Goal: Task Accomplishment & Management: Manage account settings

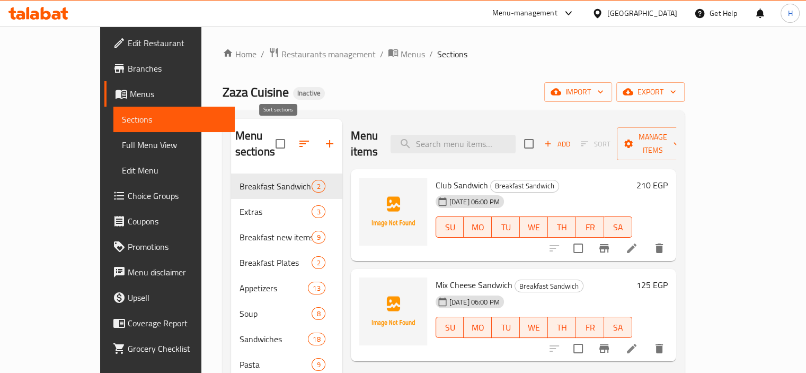
click at [299, 140] on icon "button" at bounding box center [304, 143] width 10 height 6
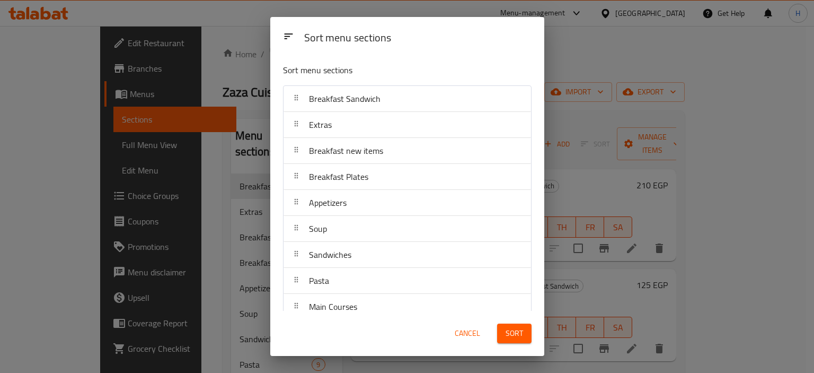
click at [244, 122] on div "Sort menu sections Sort menu sections Breakfast Sandwich Extras Breakfast new i…" at bounding box center [407, 186] width 814 height 373
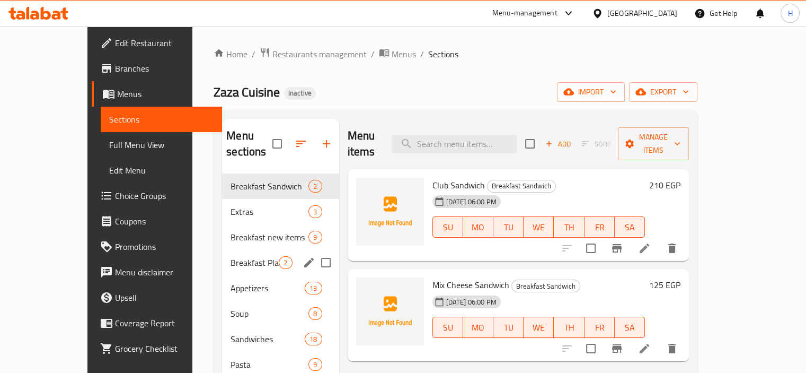
scroll to position [327, 0]
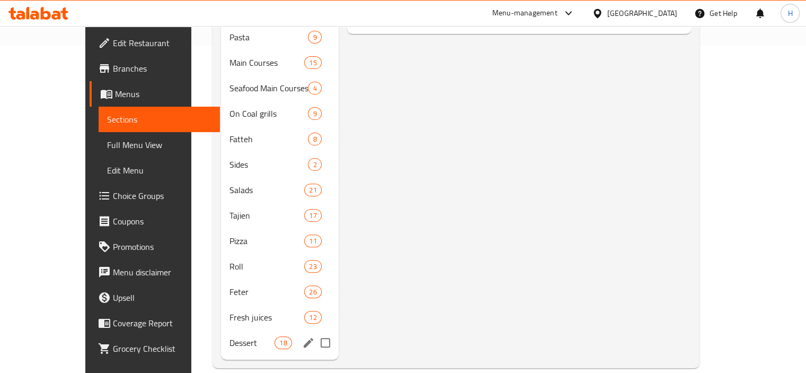
click at [314, 331] on input "Menu sections" at bounding box center [325, 342] width 22 height 22
checkbox input "true"
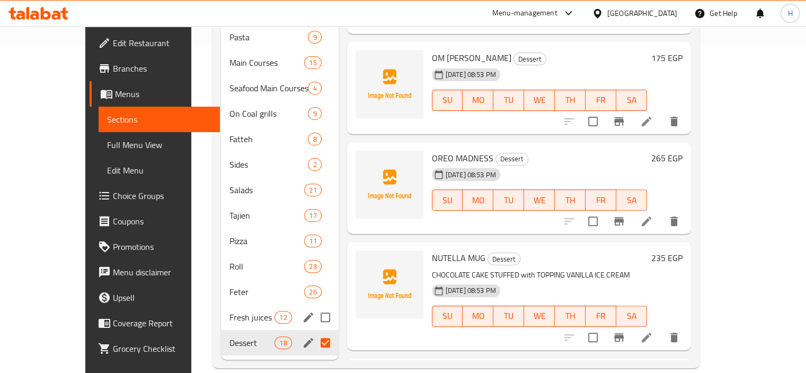
click at [314, 318] on input "Menu sections" at bounding box center [325, 317] width 22 height 22
checkbox input "true"
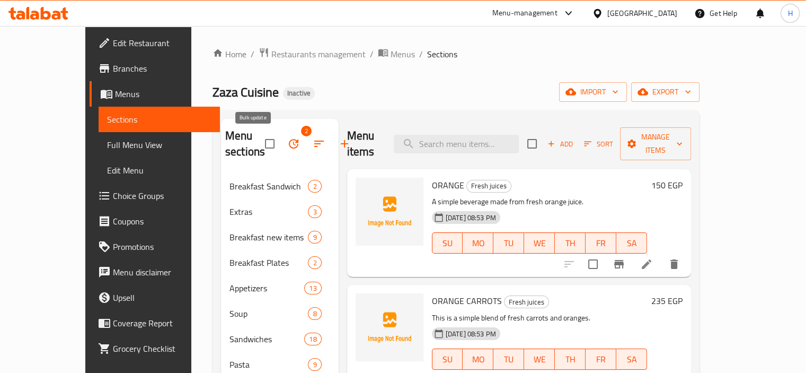
click at [281, 143] on button "button" at bounding box center [293, 143] width 25 height 25
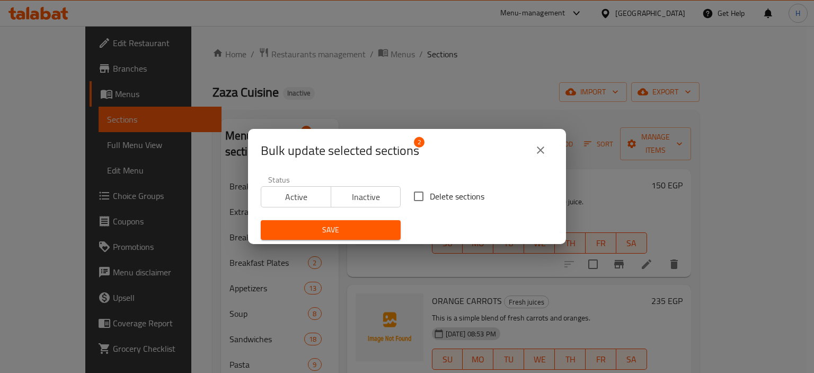
click at [415, 196] on input "Delete sections" at bounding box center [419, 196] width 22 height 22
checkbox input "true"
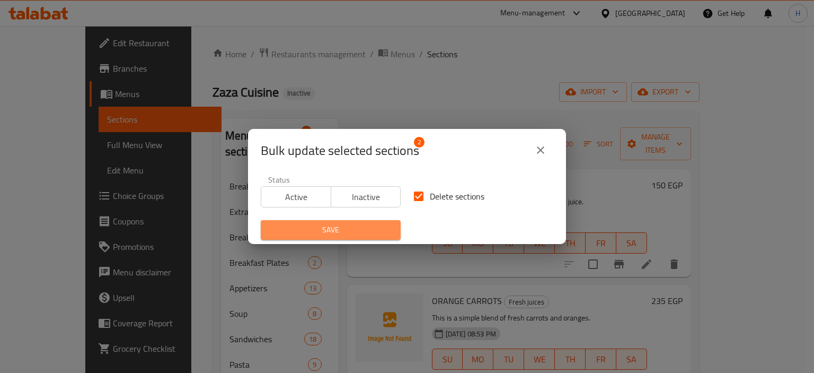
click at [337, 225] on span "Save" at bounding box center [330, 229] width 123 height 13
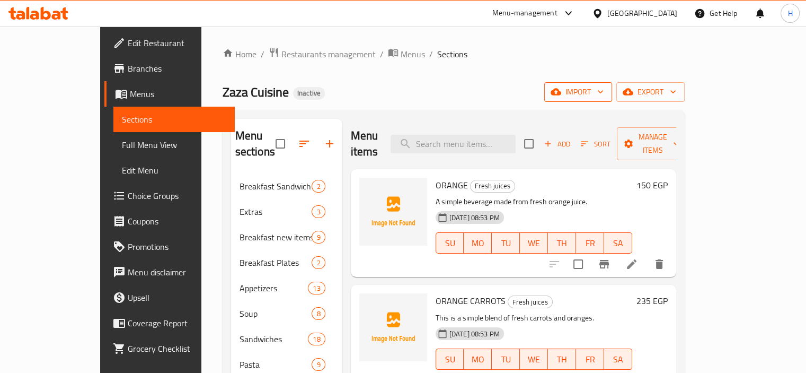
click at [612, 84] on button "import" at bounding box center [578, 92] width 68 height 20
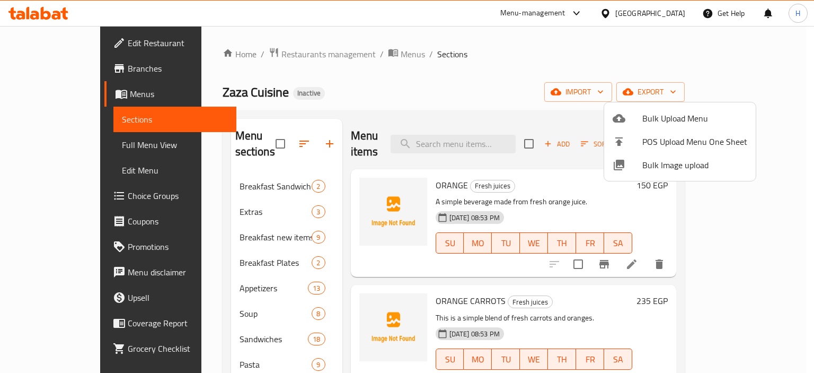
click at [661, 113] on span "Bulk Upload Menu" at bounding box center [694, 118] width 105 height 13
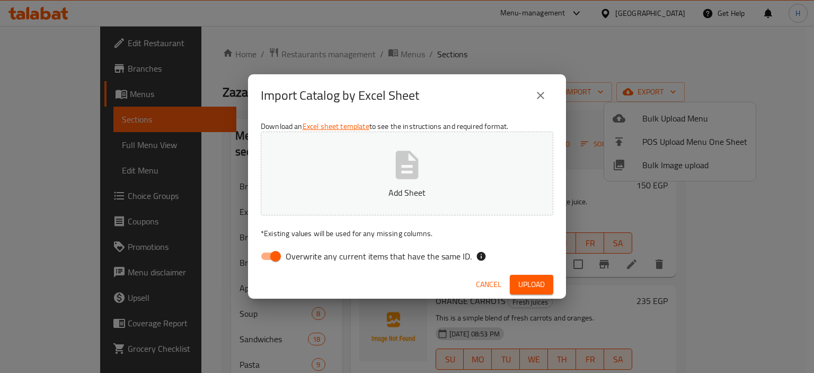
click at [330, 254] on span "Overwrite any current items that have the same ID." at bounding box center [379, 256] width 186 height 13
click at [306, 254] on input "Overwrite any current items that have the same ID." at bounding box center [275, 256] width 60 height 20
checkbox input "false"
click at [536, 281] on span "Upload" at bounding box center [531, 284] width 26 height 13
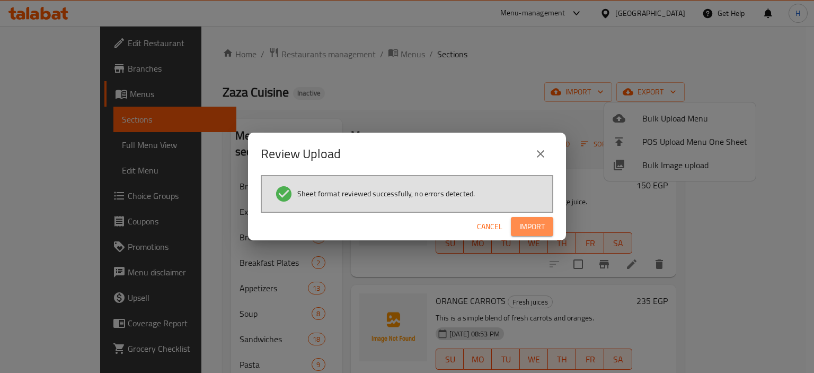
click at [532, 225] on span "Import" at bounding box center [531, 226] width 25 height 13
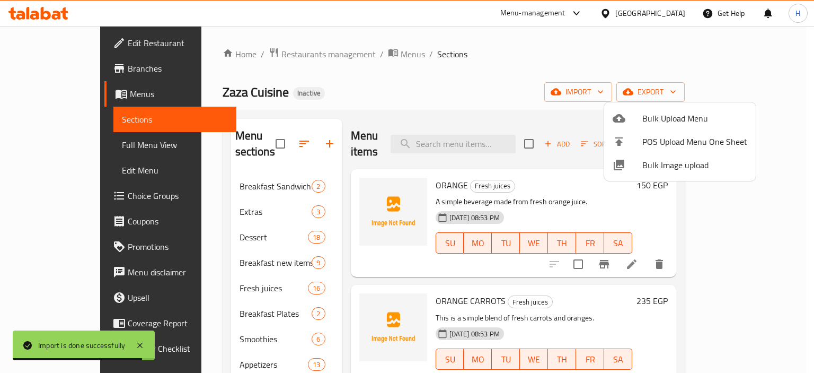
click at [466, 63] on div at bounding box center [407, 186] width 814 height 373
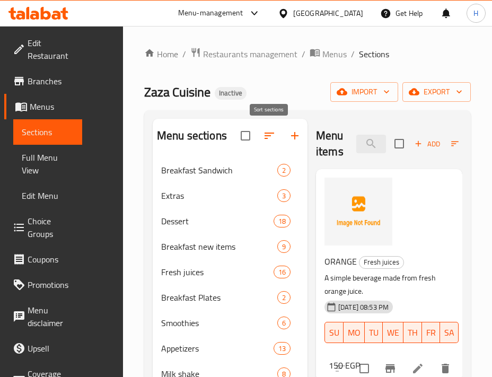
click at [268, 142] on button "button" at bounding box center [268, 135] width 25 height 25
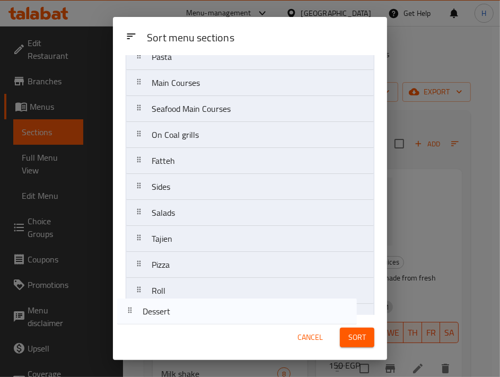
scroll to position [370, 0]
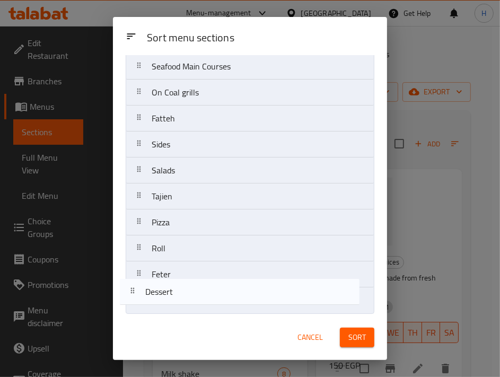
drag, startPoint x: 197, startPoint y: 160, endPoint x: 190, endPoint y: 311, distance: 151.2
click at [190, 311] on div "Sort menu sections Breakfast Sandwich Extras Dessert Breakfast new items Fresh …" at bounding box center [250, 185] width 274 height 260
drag, startPoint x: 182, startPoint y: 141, endPoint x: 180, endPoint y: 303, distance: 161.1
click at [180, 303] on nav "Breakfast Sandwich Extras Breakfast new items Fresh juices Breakfast Plates Smo…" at bounding box center [250, 14] width 249 height 598
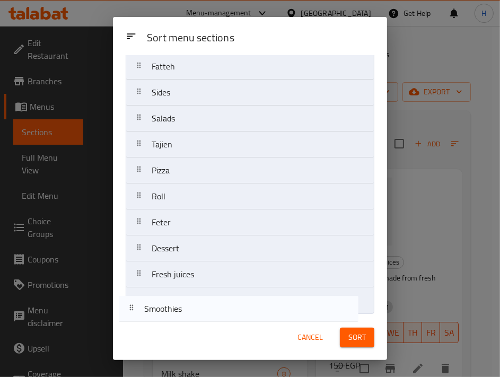
drag, startPoint x: 201, startPoint y: 152, endPoint x: 195, endPoint y: 313, distance: 161.8
click at [195, 314] on div "Sort menu sections Breakfast Sandwich Extras Breakfast new items Breakfast Plat…" at bounding box center [250, 185] width 274 height 260
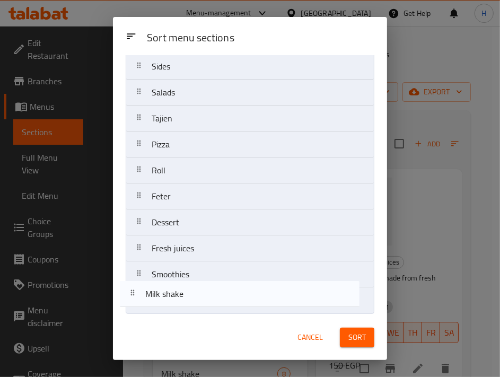
drag, startPoint x: 208, startPoint y: 113, endPoint x: 201, endPoint y: 302, distance: 189.3
click at [201, 302] on nav "Breakfast Sandwich Extras Breakfast new items Breakfast Plates Appetizers Milk …" at bounding box center [250, 14] width 249 height 598
drag, startPoint x: 198, startPoint y: 155, endPoint x: 193, endPoint y: 311, distance: 155.9
click at [193, 311] on div "Sort menu sections Breakfast Sandwich Extras Breakfast new items Breakfast Plat…" at bounding box center [250, 185] width 274 height 260
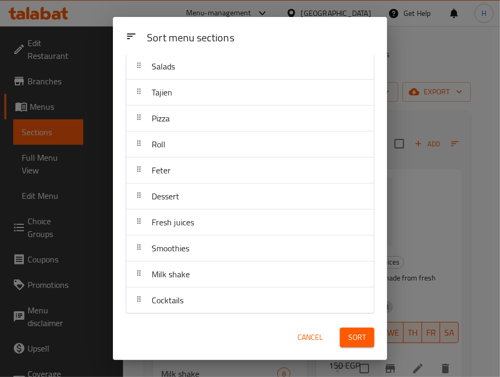
click at [374, 339] on div "Sort" at bounding box center [356, 337] width 47 height 32
click at [360, 338] on span "Sort" at bounding box center [356, 337] width 17 height 13
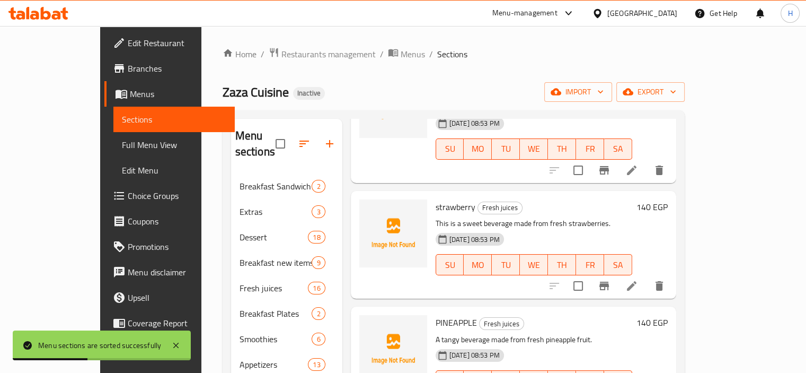
scroll to position [788, 0]
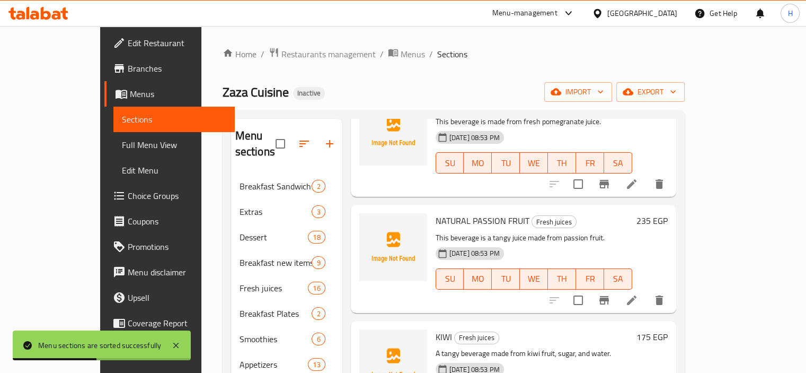
click at [113, 153] on link "Full Menu View" at bounding box center [173, 144] width 121 height 25
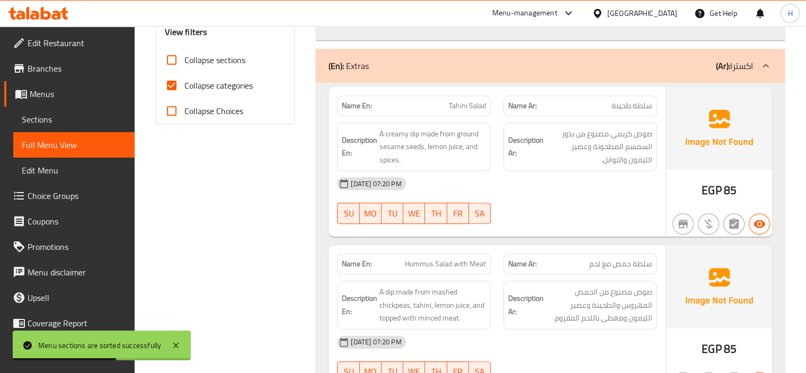
scroll to position [400, 0]
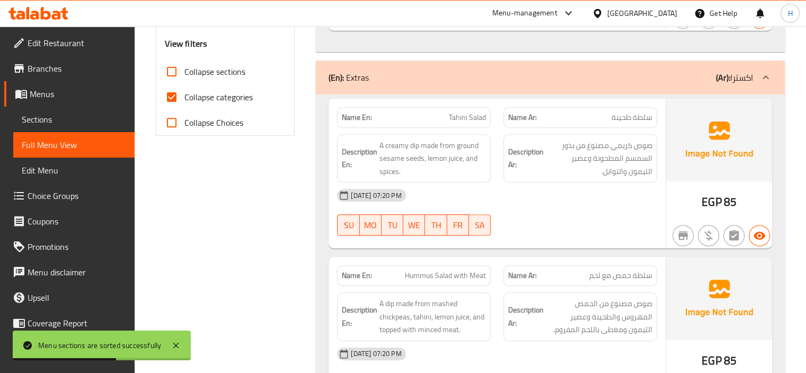
click at [173, 98] on input "Collapse categories" at bounding box center [171, 96] width 25 height 25
checkbox input "false"
click at [174, 72] on input "Collapse sections" at bounding box center [171, 71] width 25 height 25
checkbox input "true"
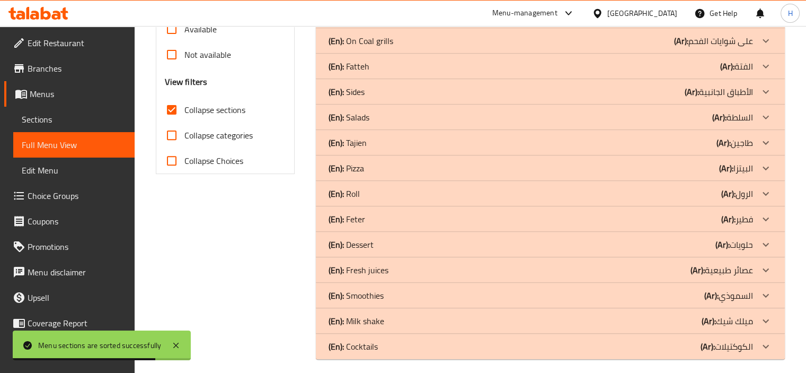
scroll to position [376, 0]
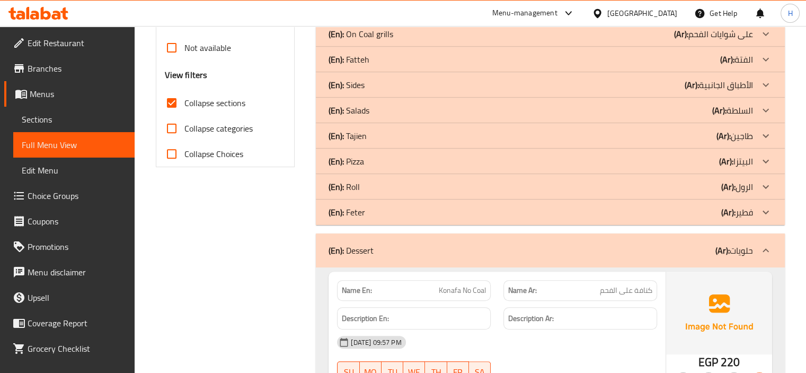
click at [492, 289] on div "Name En: Konafa No Coal" at bounding box center [414, 289] width 166 height 33
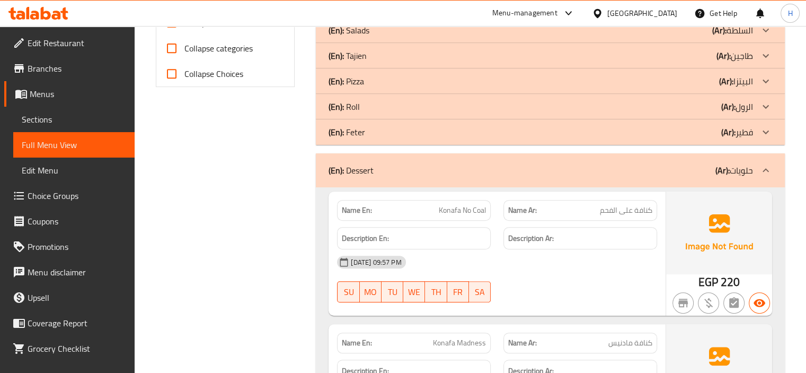
click at [466, 210] on span "Konafa No Coal" at bounding box center [462, 210] width 47 height 11
copy span "Konafa No Coal"
click at [511, 252] on div "[DATE] 09:57 PM" at bounding box center [497, 261] width 333 height 25
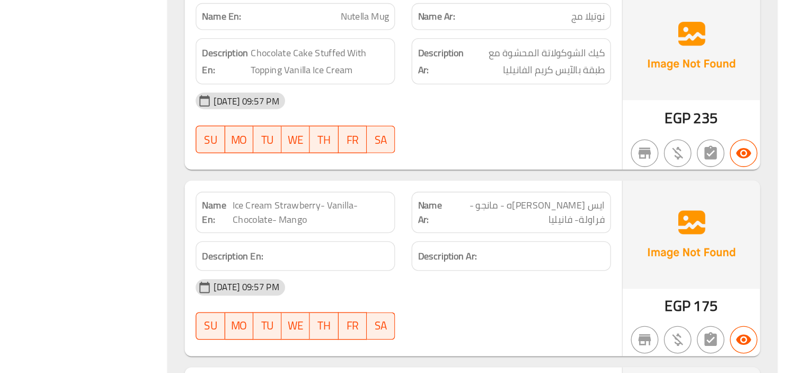
scroll to position [1099, 0]
click at [434, 243] on span "Ice Cream Strawberry- Vanilla- Chocolate- Mango" at bounding box center [426, 248] width 121 height 22
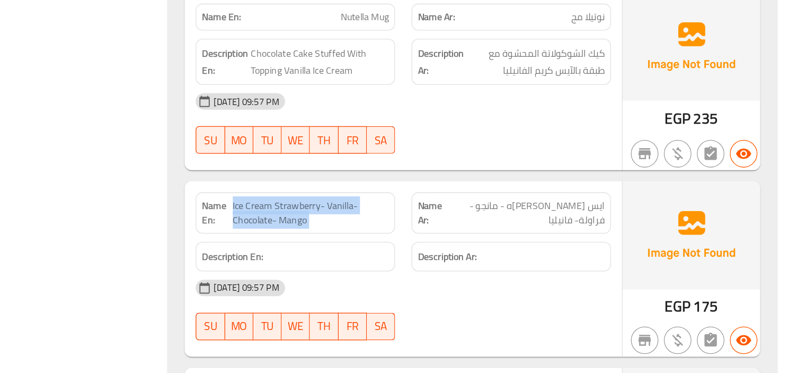
click at [434, 243] on span "Ice Cream Strawberry- Vanilla- Chocolate- Mango" at bounding box center [426, 248] width 121 height 22
copy span "Ice Cream Strawberry- Vanilla- Chocolate- Mango"
click at [503, 266] on div "Description Ar:" at bounding box center [580, 282] width 166 height 36
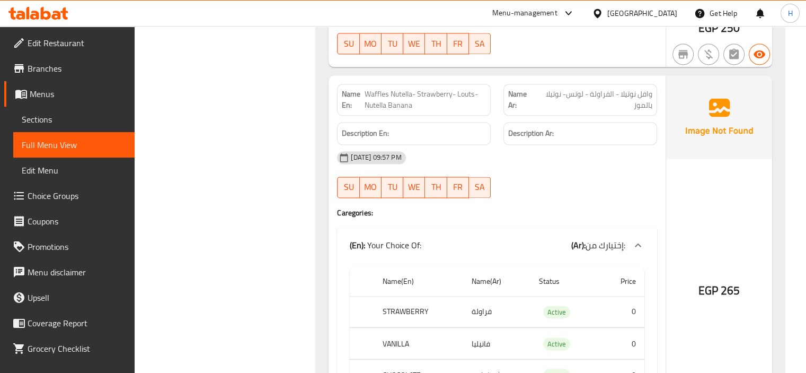
scroll to position [1678, 0]
click at [405, 101] on span "Waffles Nutella- Strawberry- Louts- Nutella Banana" at bounding box center [425, 101] width 121 height 22
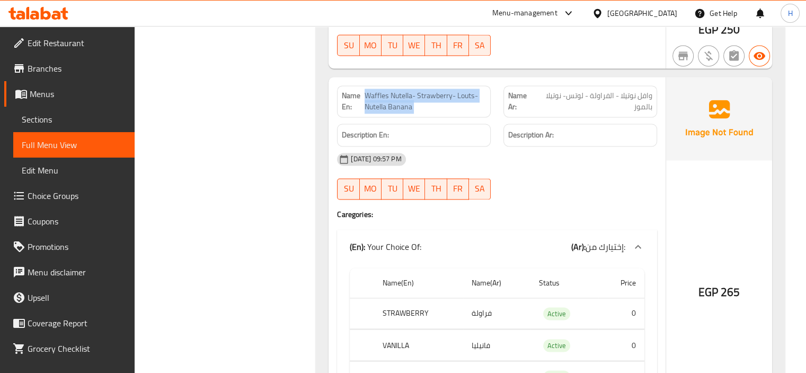
click at [405, 101] on span "Waffles Nutella- Strawberry- Louts- Nutella Banana" at bounding box center [425, 101] width 121 height 22
copy span "Waffles Nutella- Strawberry- Louts- Nutella Banana"
click at [435, 95] on span "Waffles Nutella- Strawberry- Louts- Nutella Banana" at bounding box center [425, 101] width 121 height 22
copy span "Strawberry"
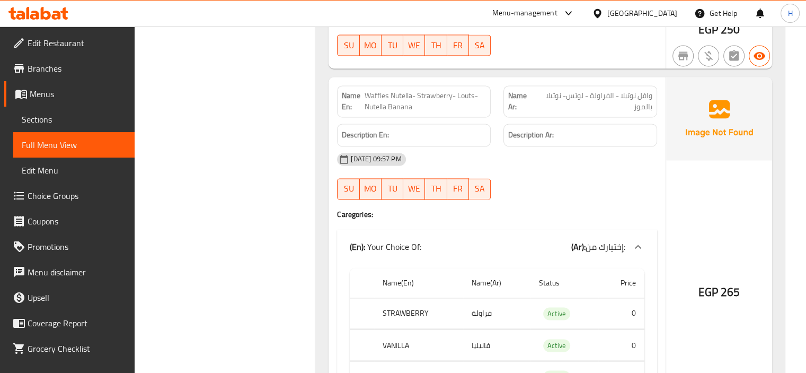
click at [399, 99] on span "Waffles Nutella- Strawberry- Louts- Nutella Banana" at bounding box center [425, 101] width 121 height 22
copy span "Waffles Nutella- Strawberry- Louts- Nutella Banana"
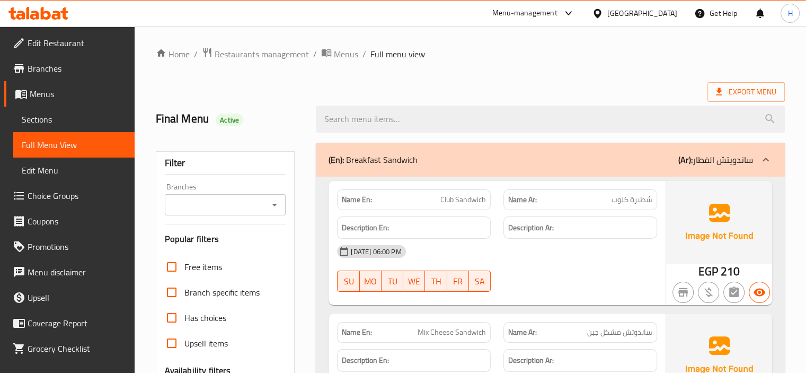
click at [43, 120] on span "Sections" at bounding box center [74, 119] width 104 height 13
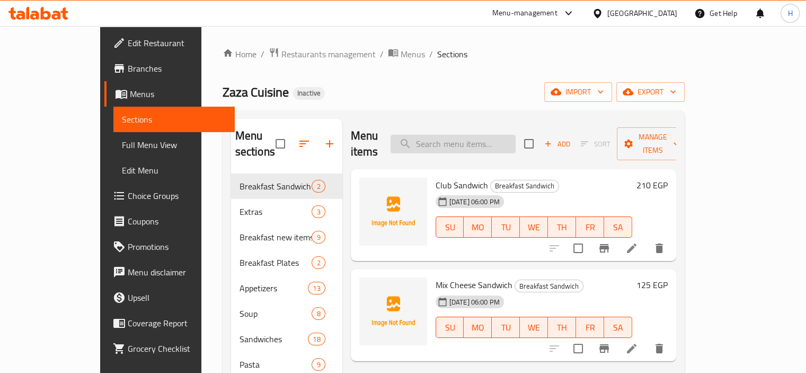
click at [483, 138] on input "search" at bounding box center [453, 144] width 125 height 19
paste input "Konafa No Coal"
type input "Konafa No Coal"
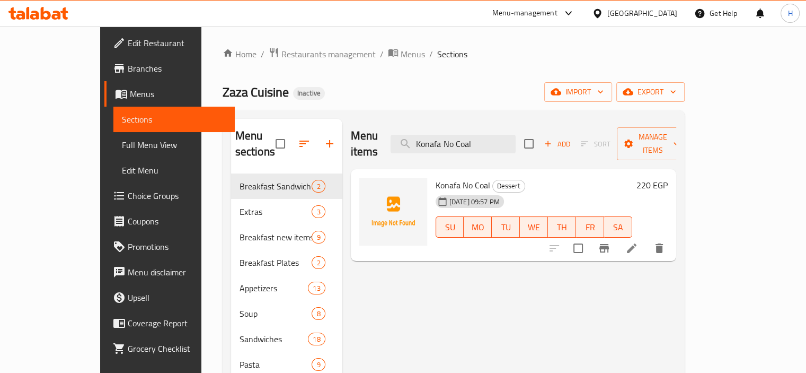
click at [638, 242] on icon at bounding box center [631, 248] width 13 height 13
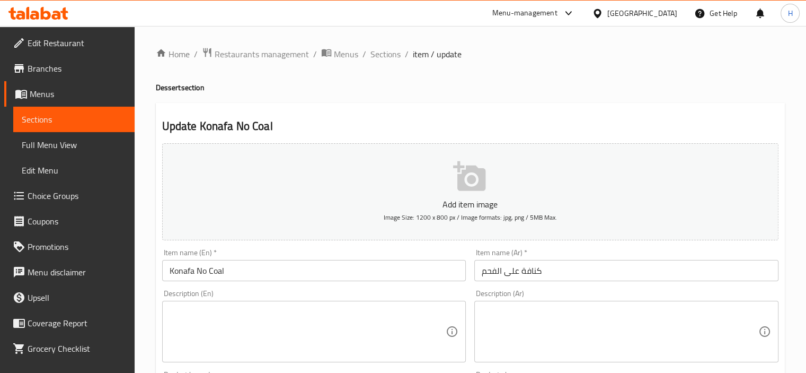
click at [201, 269] on input "Konafa No Coal" at bounding box center [314, 270] width 304 height 21
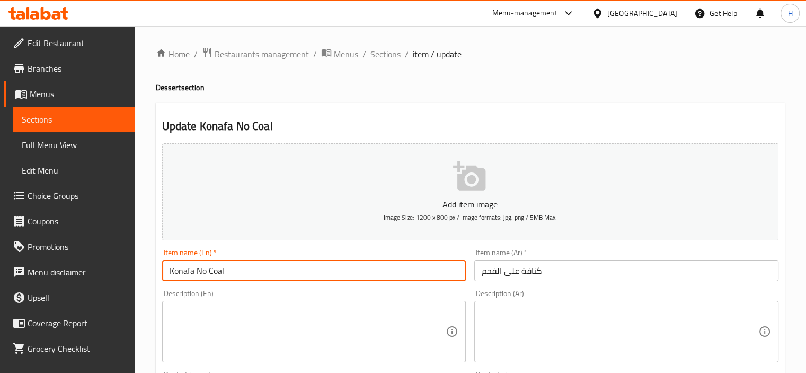
click at [201, 269] on input "Konafa No Coal" at bounding box center [314, 270] width 304 height 21
click at [525, 276] on input "كنافة على الفحم" at bounding box center [626, 270] width 304 height 21
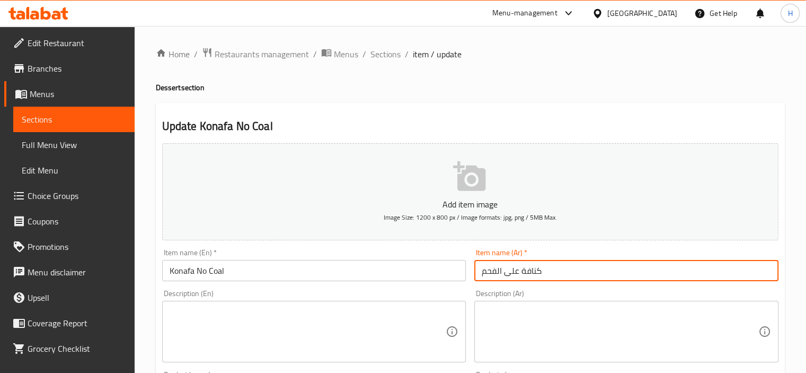
click at [525, 276] on input "كنافة على الفحم" at bounding box center [626, 270] width 304 height 21
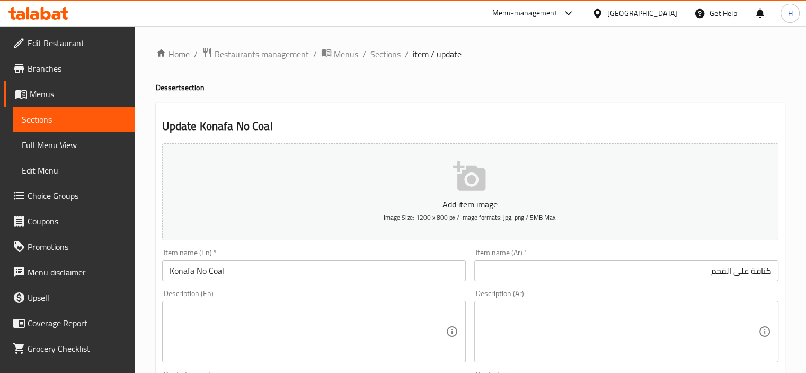
click at [560, 243] on div "Add item image Image Size: 1200 x 800 px / Image formats: jpg, png / 5MB Max." at bounding box center [470, 191] width 625 height 105
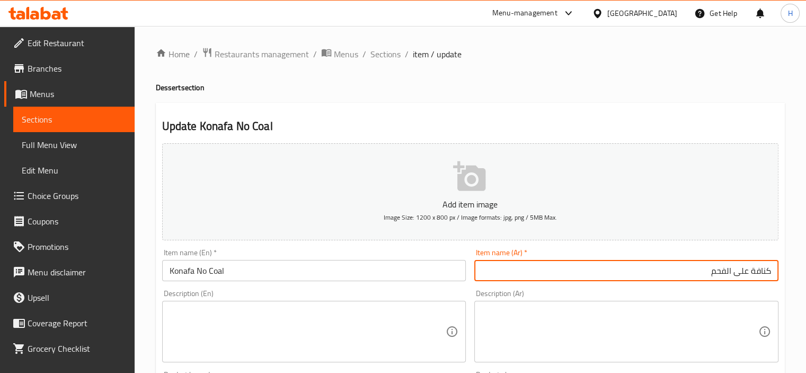
click at [740, 270] on input "كنافة على الفحم" at bounding box center [626, 270] width 304 height 21
type input "كنافة نو الفحم"
click at [315, 275] on input "Konafa No Coal" at bounding box center [314, 270] width 304 height 21
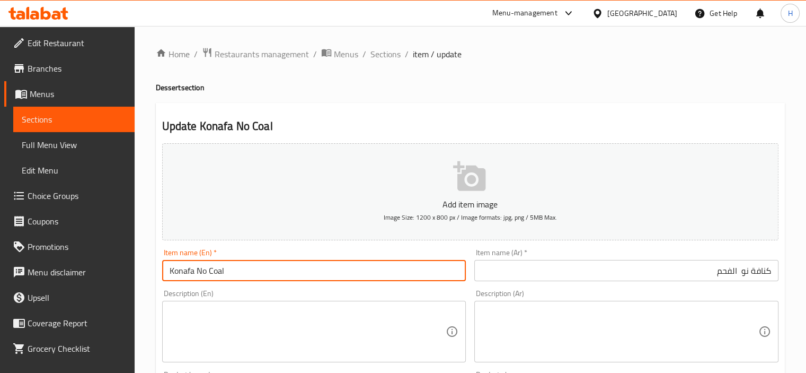
click at [315, 275] on input "Konafa No Coal" at bounding box center [314, 270] width 304 height 21
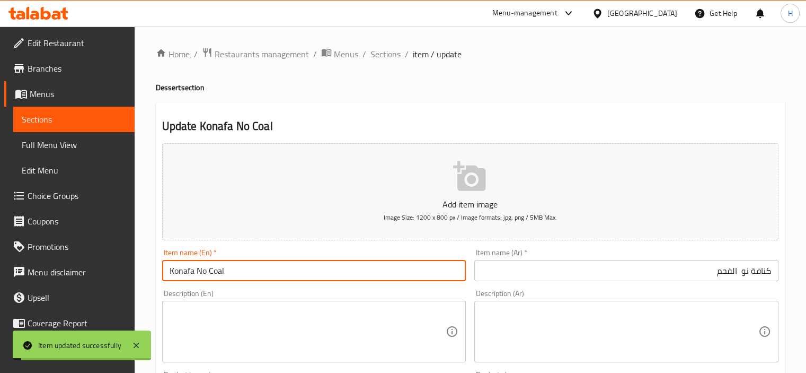
click at [388, 55] on span "Sections" at bounding box center [385, 54] width 30 height 13
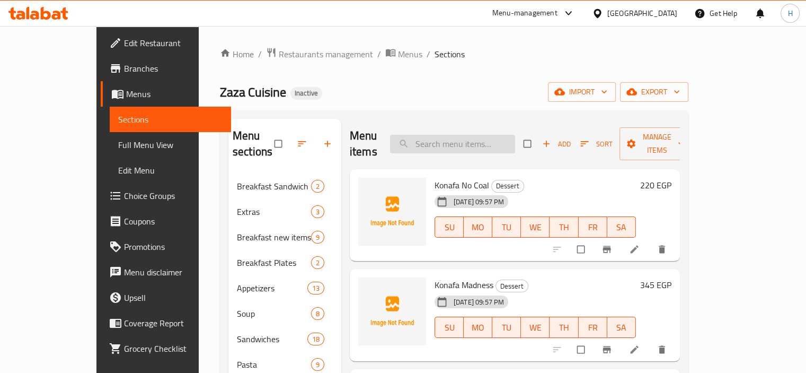
click at [484, 137] on input "search" at bounding box center [452, 144] width 125 height 19
paste input "Ice Cream Strawberry- Vanilla- Chocolate- Mango"
type input "Ice Cream Strawberry- Vanilla- Chocolate- Mango"
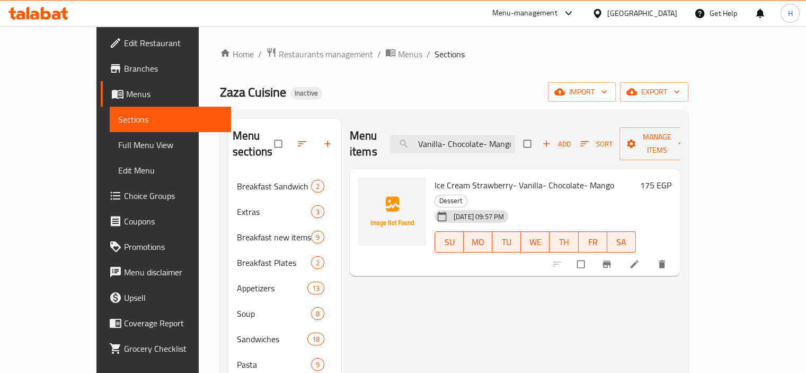
click at [650, 255] on li at bounding box center [636, 263] width 30 height 17
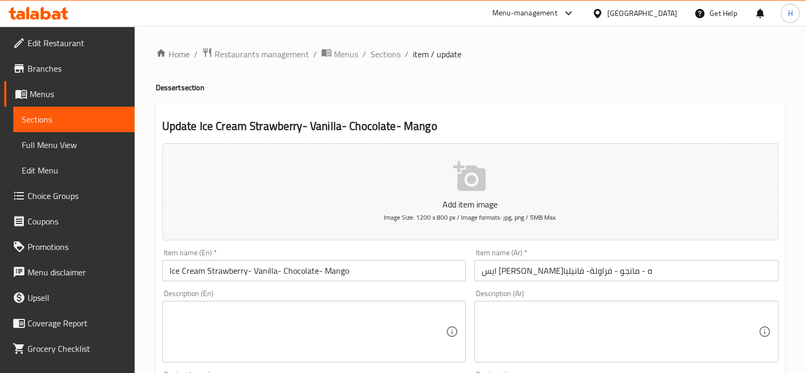
click at [570, 272] on input "ايس [PERSON_NAME]ه - مانجو - فراولة- فانيليا" at bounding box center [626, 270] width 304 height 21
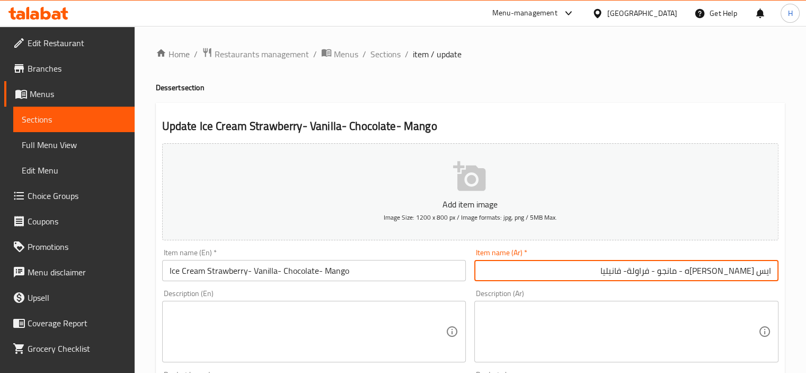
click at [468, 288] on div "Description (En) Description (En)" at bounding box center [314, 325] width 313 height 81
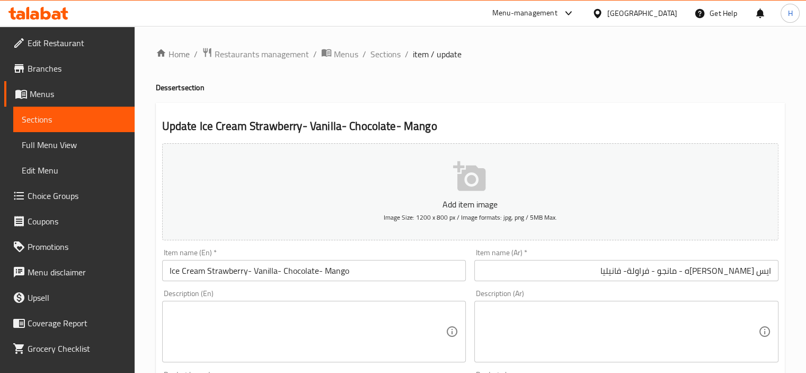
scroll to position [45, 0]
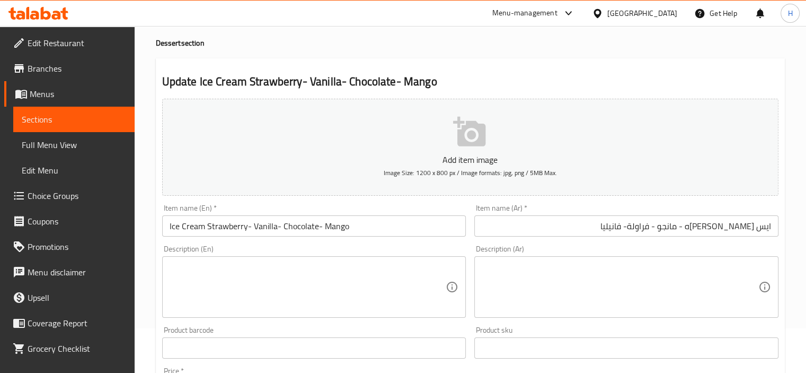
click at [661, 229] on input "ايس [PERSON_NAME]ه - مانجو - فراولة- فانيليا" at bounding box center [626, 225] width 304 height 21
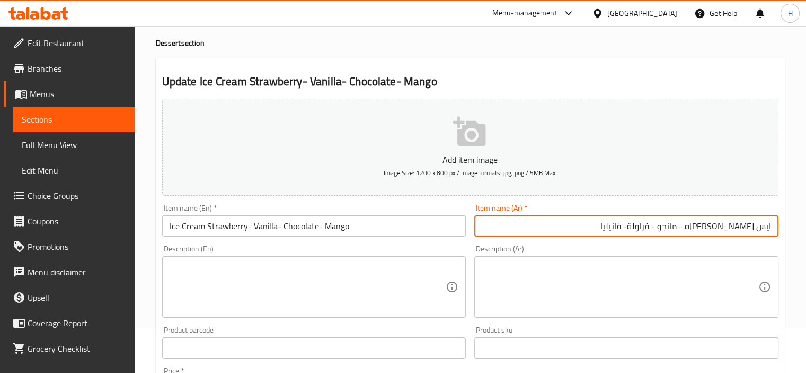
click at [661, 229] on input "ايس [PERSON_NAME]ه - مانجو - فراولة- فانيليا" at bounding box center [626, 225] width 304 height 21
click at [735, 228] on input "ايس كريم شوكولاته - مانجو - - فانيليا" at bounding box center [626, 225] width 304 height 21
paste input "فراولة"
click at [472, 243] on div "Description (Ar) Description (Ar)" at bounding box center [626, 281] width 313 height 81
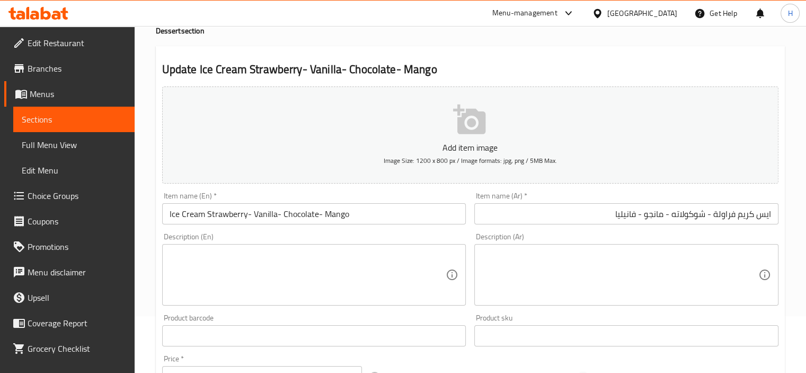
scroll to position [57, 0]
click at [625, 216] on input "ايس كريم فراولة - شوكولاته - مانجو - فانيليا" at bounding box center [626, 212] width 304 height 21
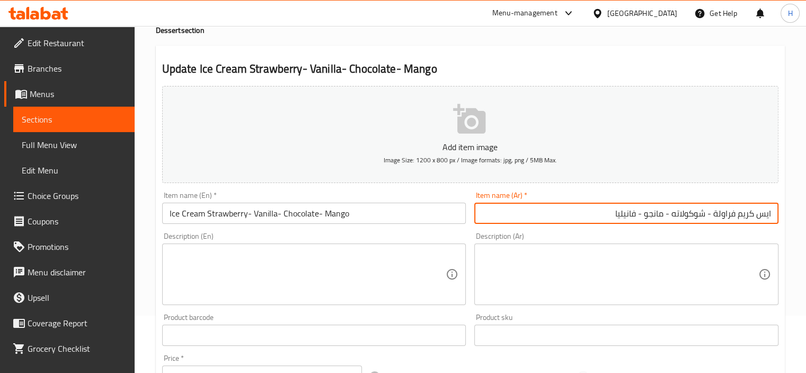
click at [625, 216] on input "ايس كريم فراولة - شوكولاته - مانجو - فانيليا" at bounding box center [626, 212] width 304 height 21
paste input "فانيليا"
type input "ايس كريم فراولة -فانيليا - شوكولاته - مانجو"
click at [414, 227] on div "Item name (En)   * Ice Cream Strawberry- Vanilla- Chocolate- Mango Item name (E…" at bounding box center [314, 207] width 313 height 41
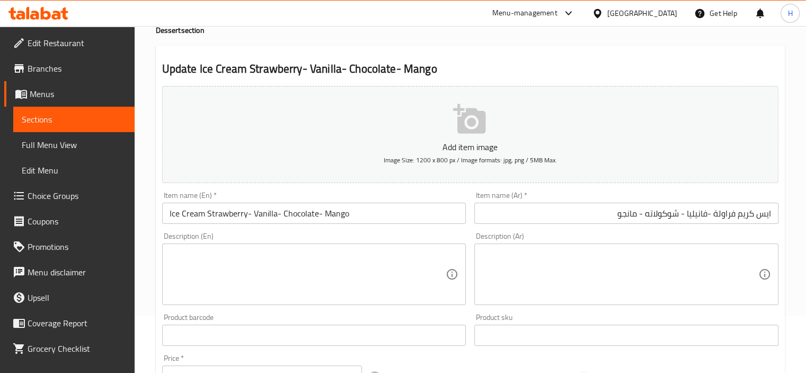
click at [413, 218] on input "Ice Cream Strawberry- Vanilla- Chocolate- Mango" at bounding box center [314, 212] width 304 height 21
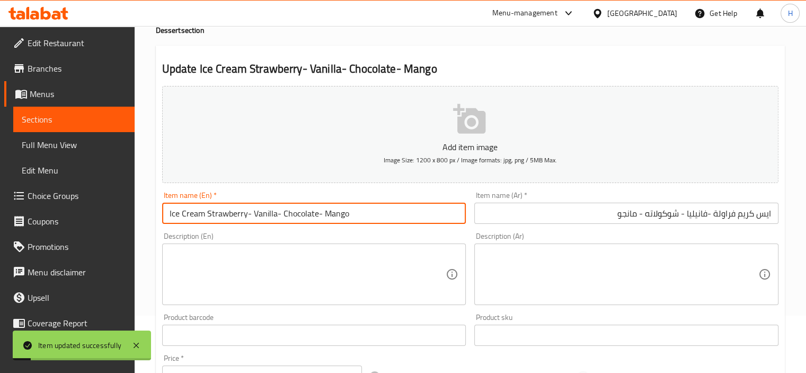
scroll to position [0, 0]
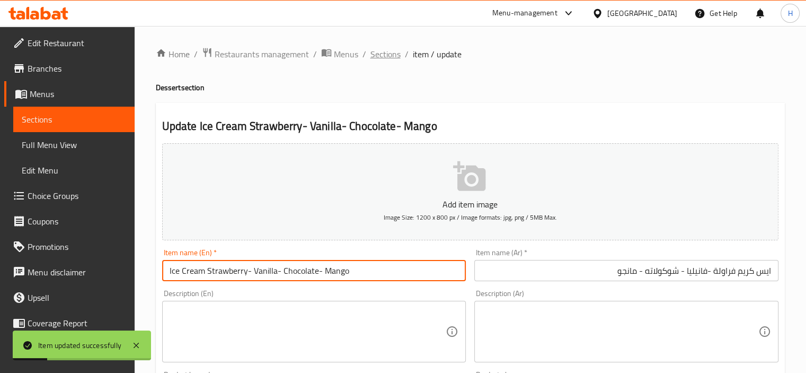
click at [387, 52] on span "Sections" at bounding box center [385, 54] width 30 height 13
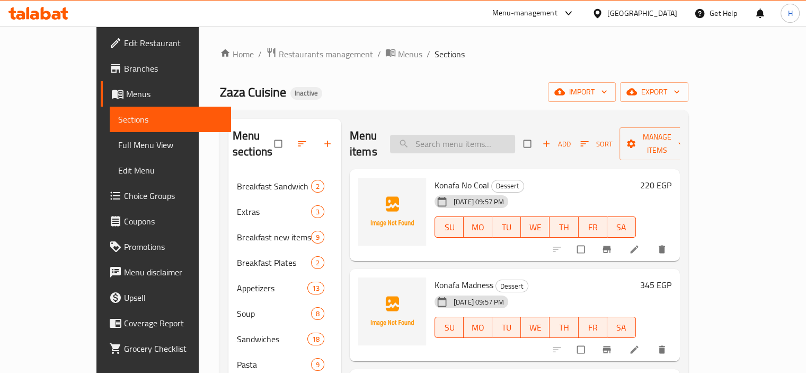
click at [458, 135] on input "search" at bounding box center [452, 144] width 125 height 19
paste input "Waffles Nutella- Strawberry- Louts- Nutella Banana"
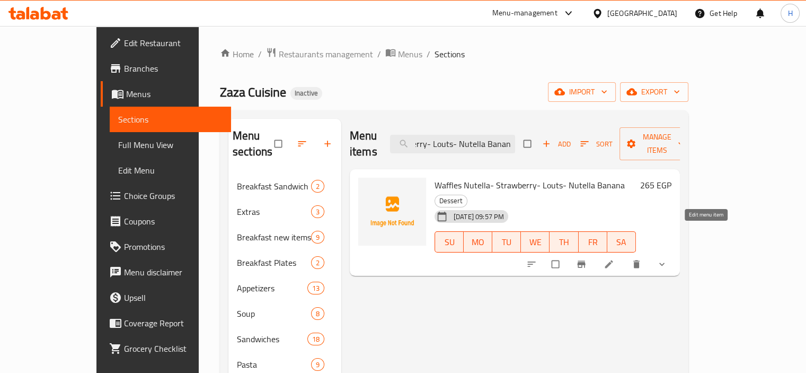
type input "Waffles Nutella- Strawberry- Louts- Nutella Banana"
click at [614, 259] on icon at bounding box center [609, 264] width 11 height 11
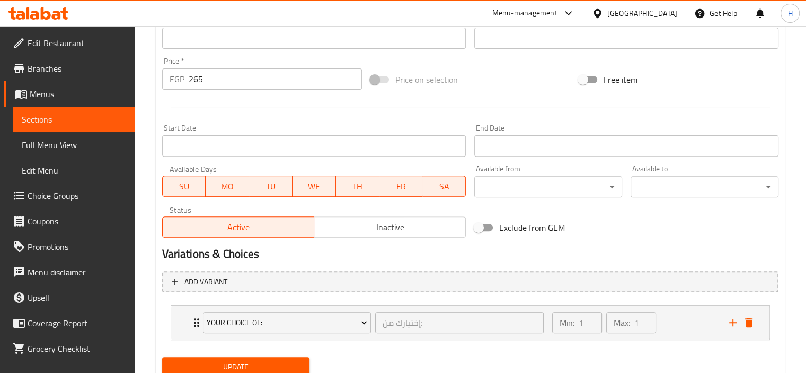
scroll to position [393, 0]
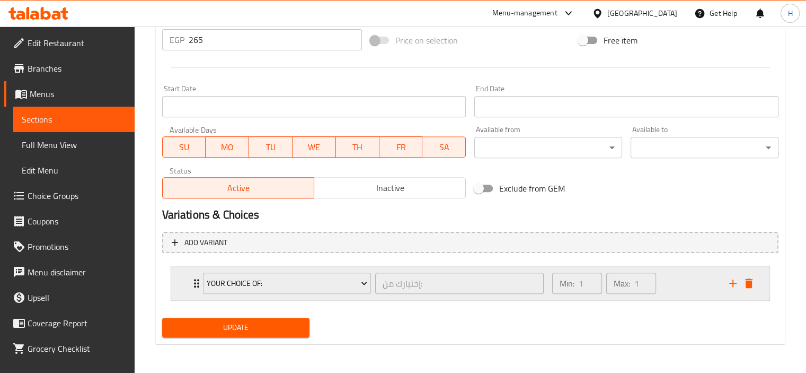
click at [670, 288] on div "Min: 1 ​ Max: 1 ​" at bounding box center [634, 283] width 177 height 34
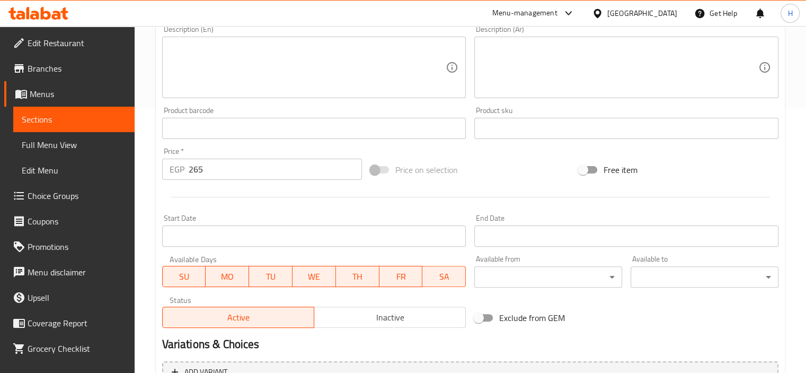
scroll to position [0, 0]
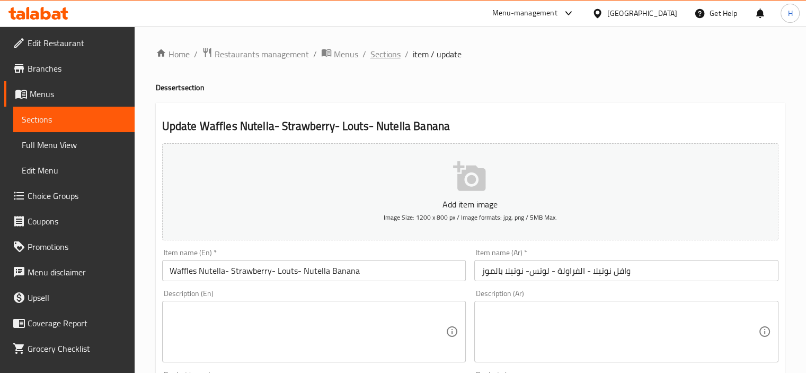
click at [379, 50] on span "Sections" at bounding box center [385, 54] width 30 height 13
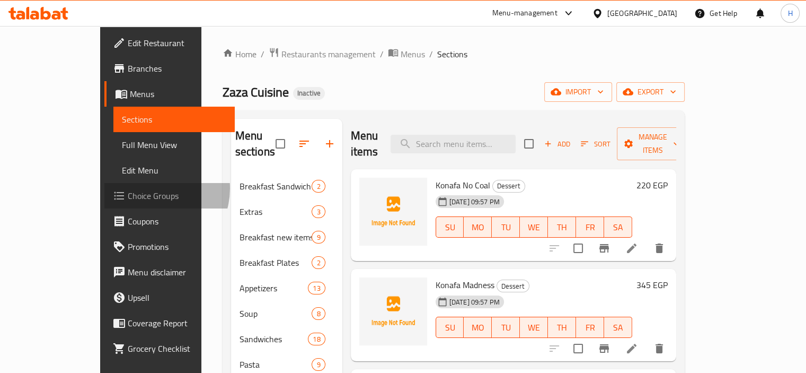
click at [128, 189] on span "Choice Groups" at bounding box center [177, 195] width 99 height 13
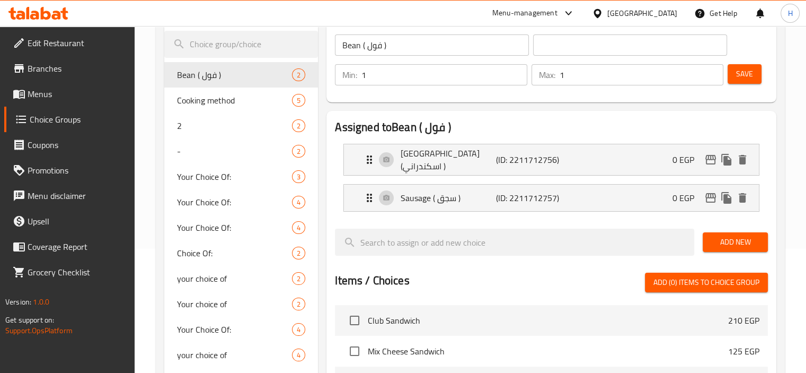
scroll to position [112, 0]
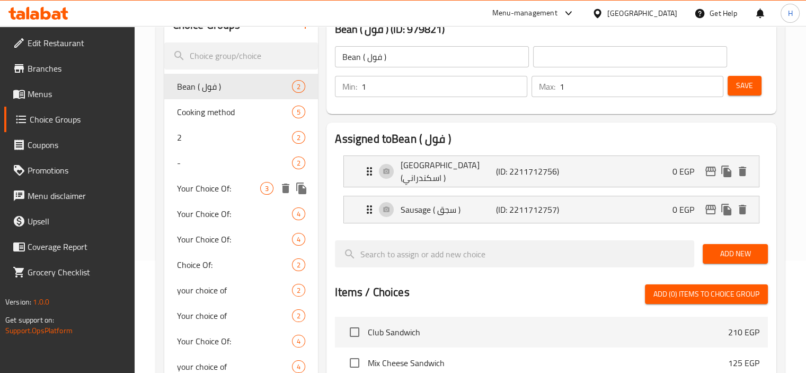
click at [203, 193] on span "Your Choice Of:" at bounding box center [219, 188] width 84 height 13
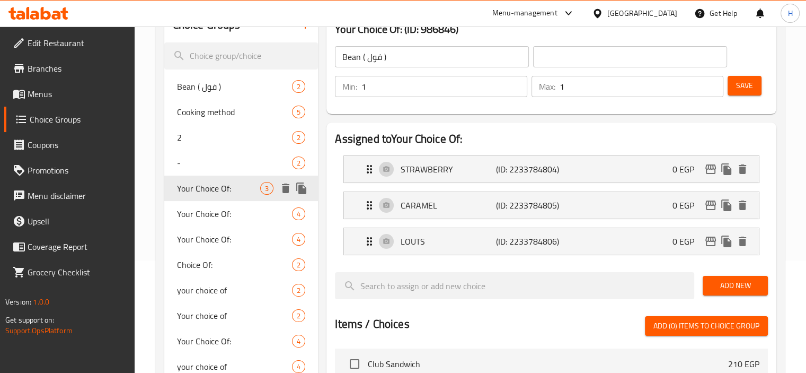
type input "Your Choice Of:"
type input "إختيارك من:"
click at [500, 165] on p "(ID: 2233784804)" at bounding box center [528, 169] width 64 height 13
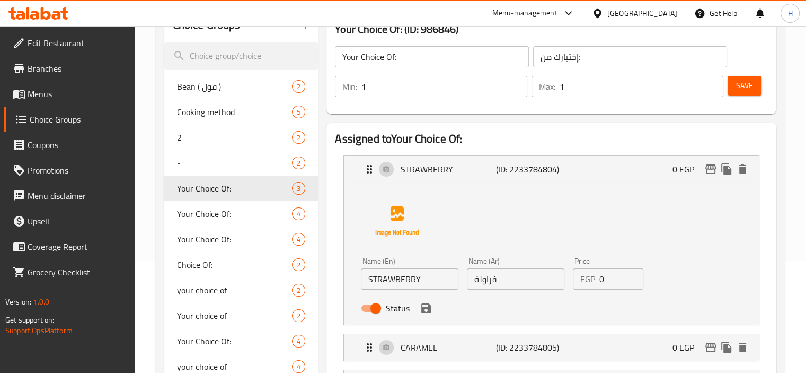
click at [403, 277] on input "STRAWBERRY" at bounding box center [410, 278] width 98 height 21
paste input "trawberry"
click at [423, 307] on icon "save" at bounding box center [426, 308] width 10 height 10
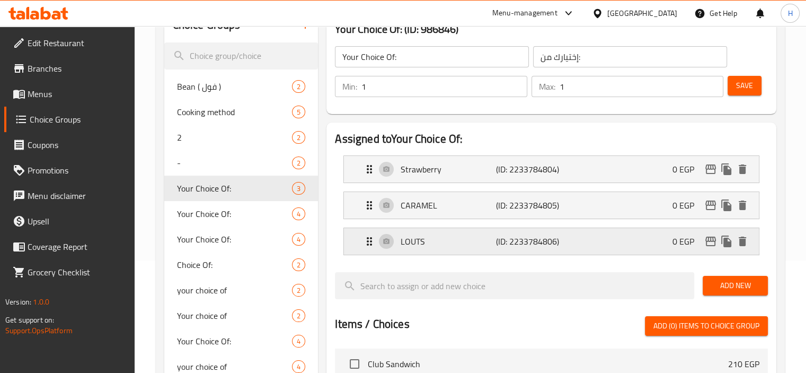
type input "Strawberry"
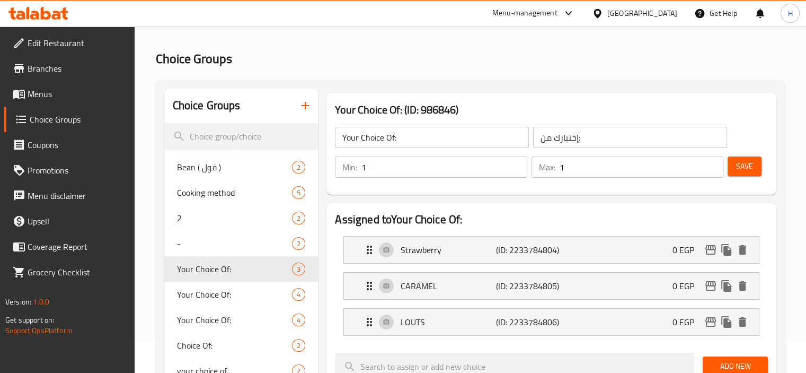
scroll to position [31, 0]
click at [743, 166] on span "Save" at bounding box center [744, 166] width 17 height 13
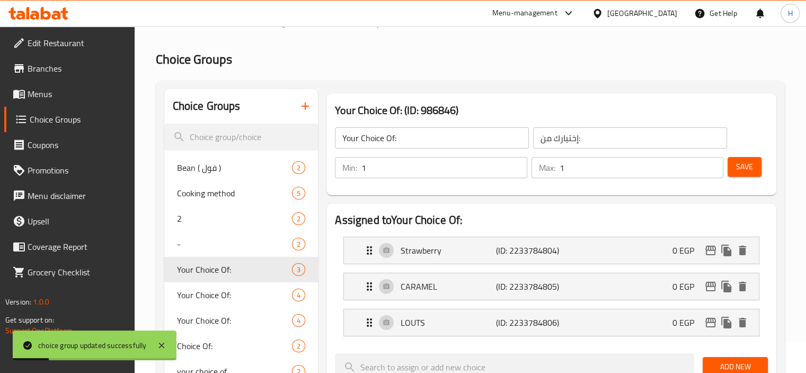
click at [71, 90] on span "Menus" at bounding box center [77, 93] width 99 height 13
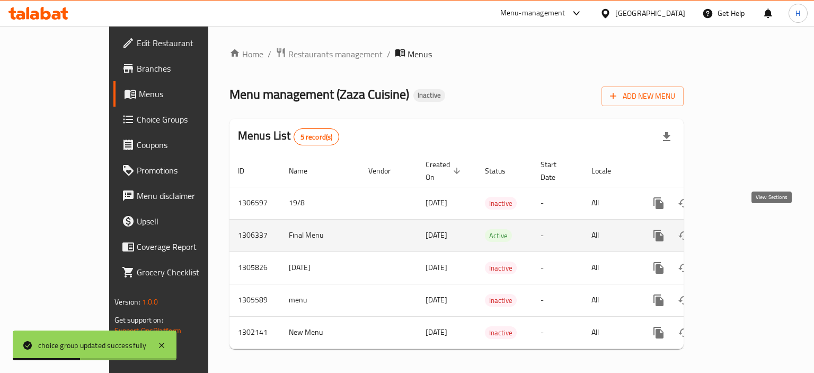
click at [741, 229] on icon "enhanced table" at bounding box center [735, 235] width 13 height 13
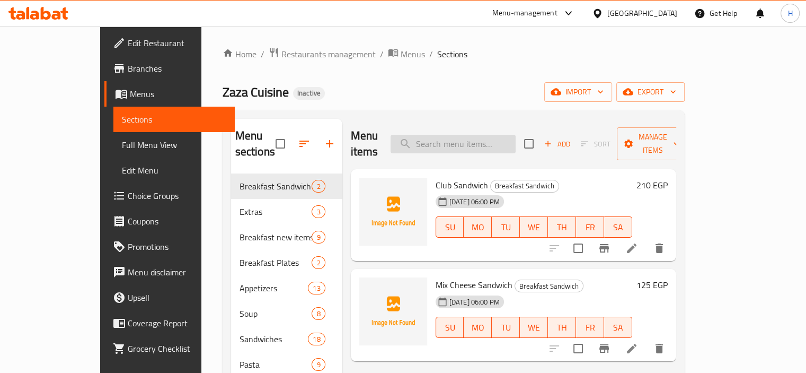
click at [475, 139] on input "search" at bounding box center [453, 144] width 125 height 19
paste input "Fetera Nutella"
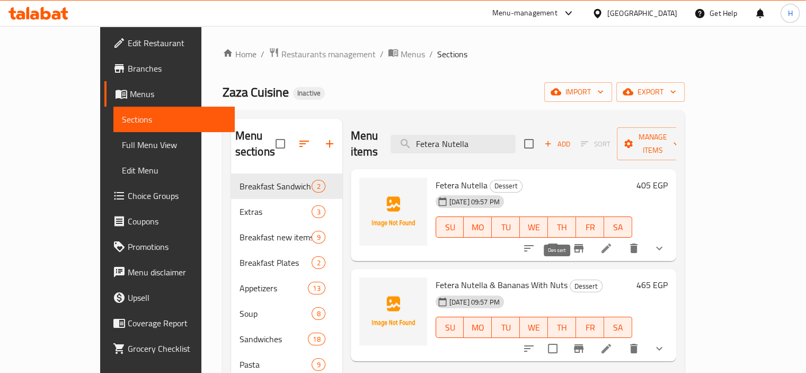
scroll to position [98, 0]
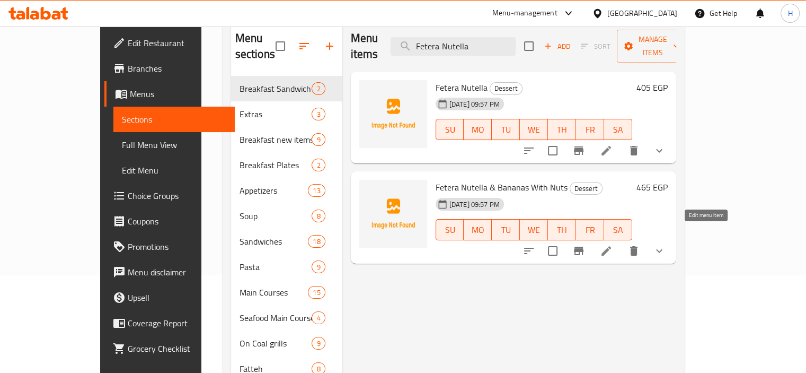
type input "Fetera Nutella"
click at [613, 144] on icon at bounding box center [606, 150] width 13 height 13
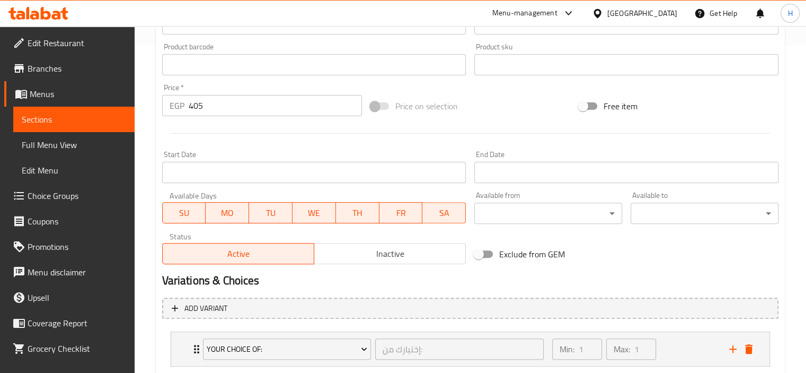
scroll to position [393, 0]
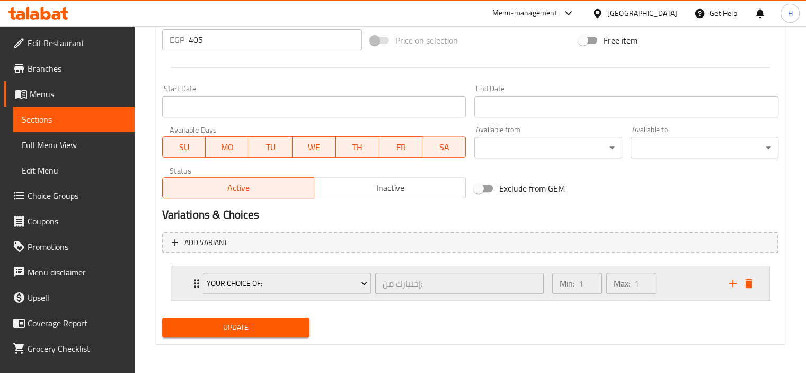
click at [668, 287] on div "Min: 1 ​ Max: 1 ​" at bounding box center [634, 283] width 177 height 34
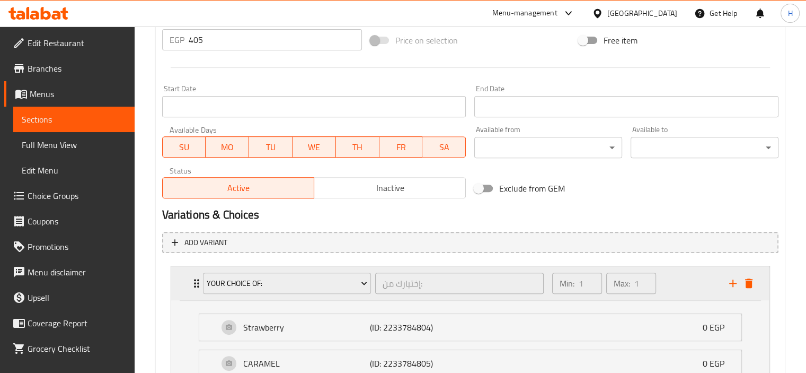
click at [747, 281] on icon "delete" at bounding box center [748, 283] width 7 height 10
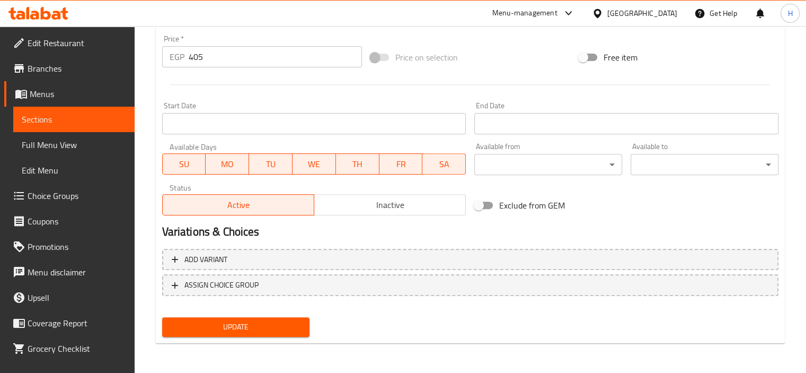
scroll to position [376, 0]
click at [262, 325] on span "Update" at bounding box center [236, 327] width 131 height 13
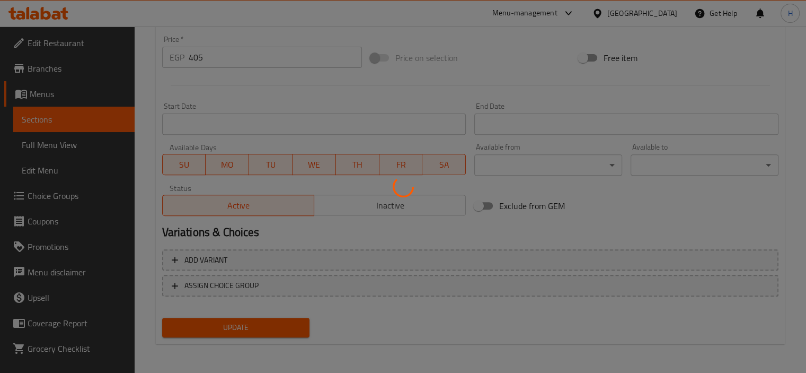
scroll to position [0, 0]
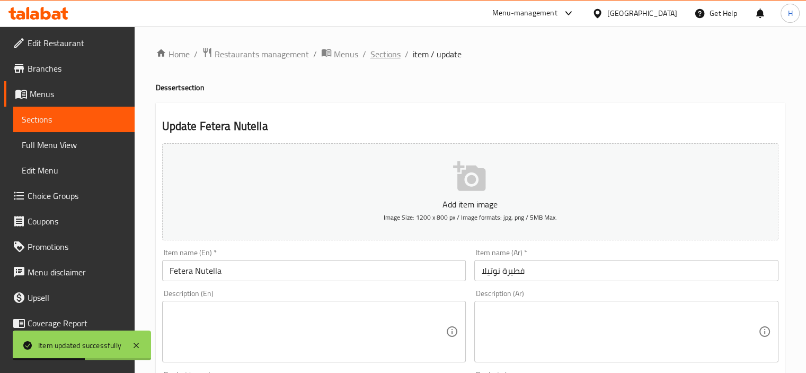
click at [386, 56] on span "Sections" at bounding box center [385, 54] width 30 height 13
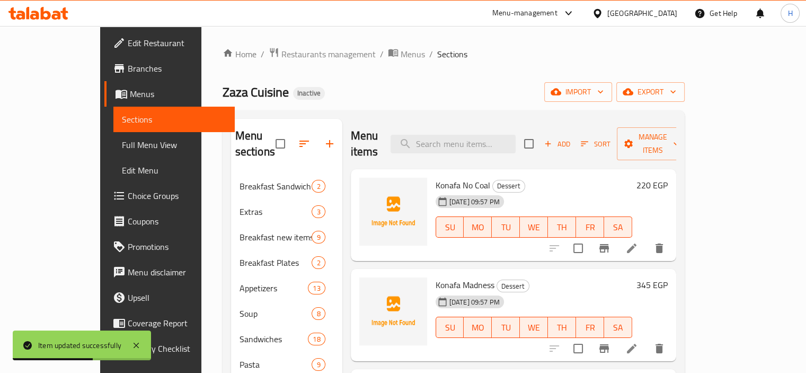
click at [457, 126] on div "Menu items Add Sort Manage items" at bounding box center [513, 144] width 325 height 50
click at [461, 135] on input "search" at bounding box center [453, 144] width 125 height 19
paste input "Fetera Nutella & Bananas With Nuts"
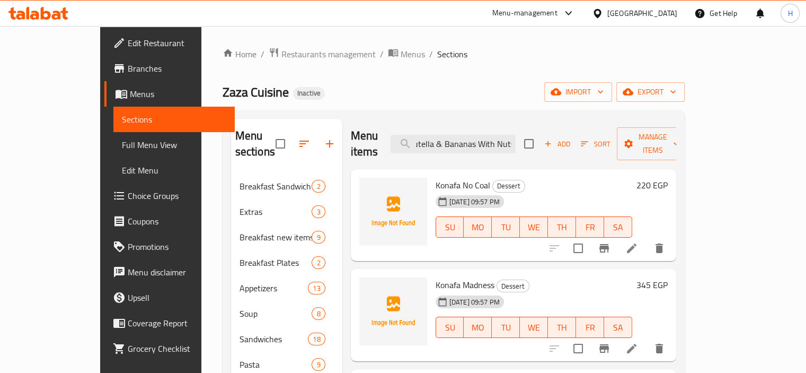
type input "Fetera Nutella & Bananas With Nut"
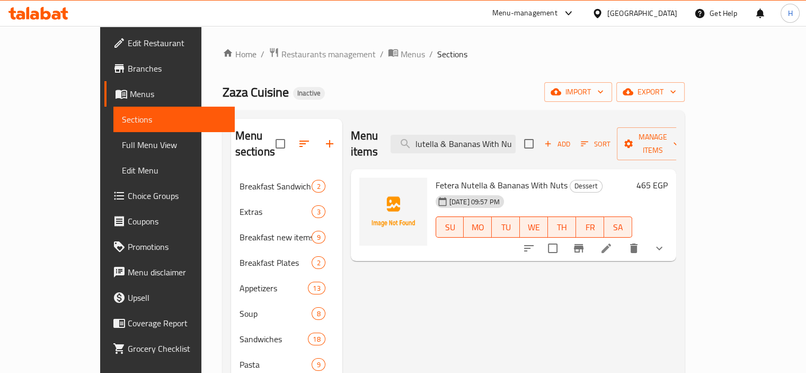
click at [611, 243] on icon at bounding box center [606, 248] width 10 height 10
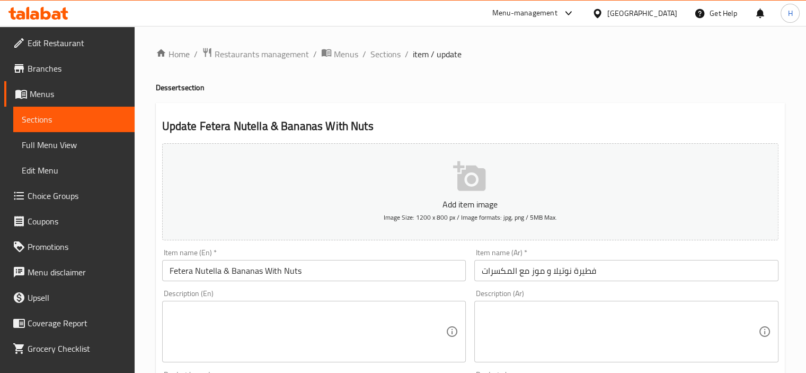
scroll to position [393, 0]
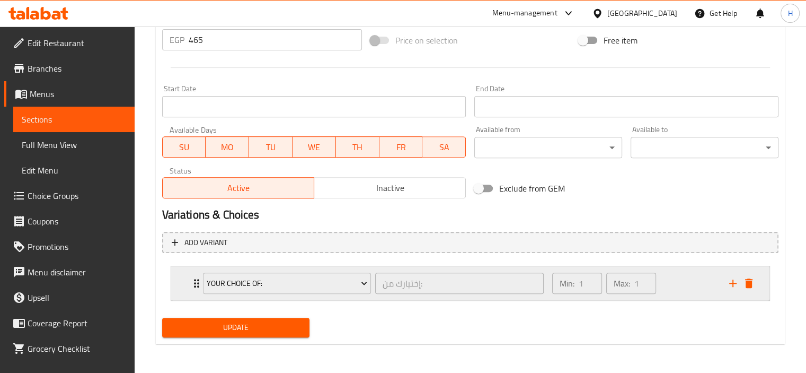
click at [685, 277] on div "Min: 1 ​ Max: 1 ​" at bounding box center [634, 283] width 177 height 34
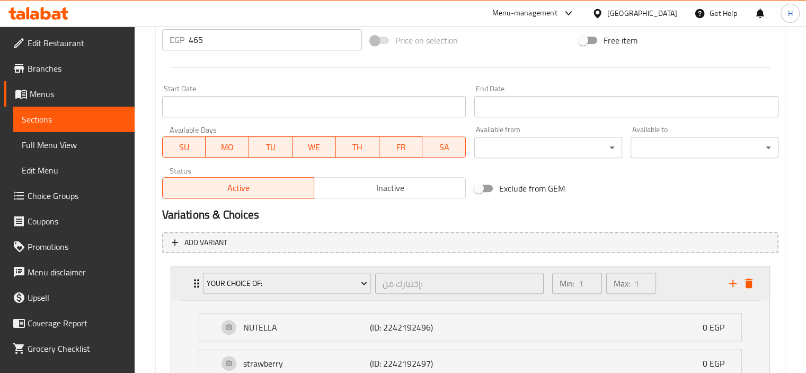
scroll to position [559, 0]
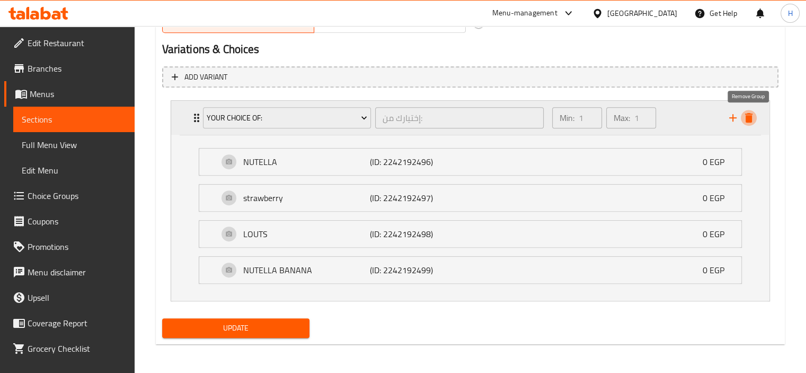
click at [747, 113] on icon "delete" at bounding box center [748, 118] width 7 height 10
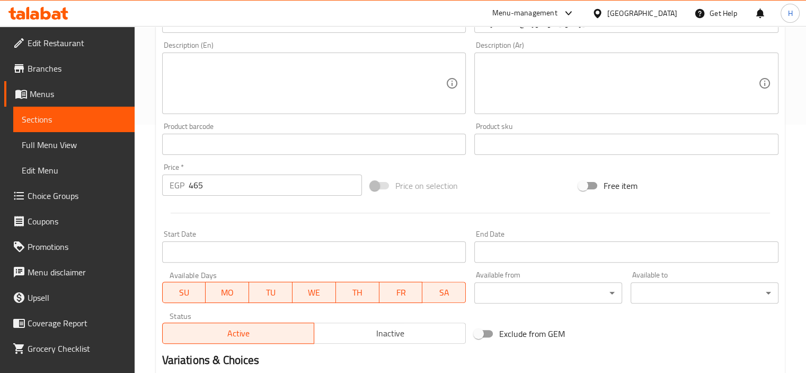
scroll to position [0, 0]
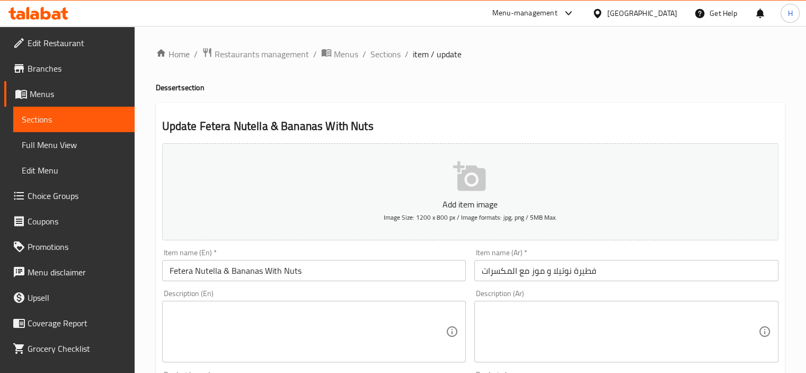
click at [348, 264] on input "Fetera Nutella & Bananas With Nuts" at bounding box center [314, 270] width 304 height 21
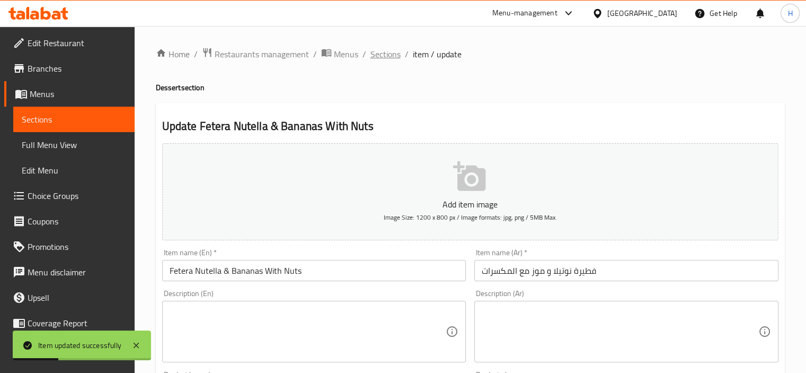
click at [379, 55] on span "Sections" at bounding box center [385, 54] width 30 height 13
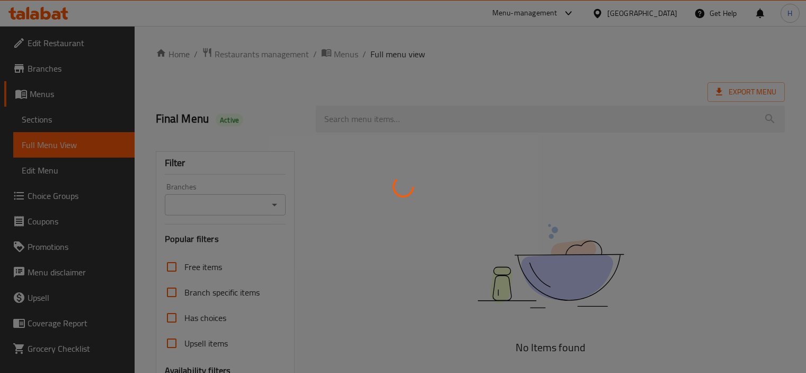
scroll to position [183, 0]
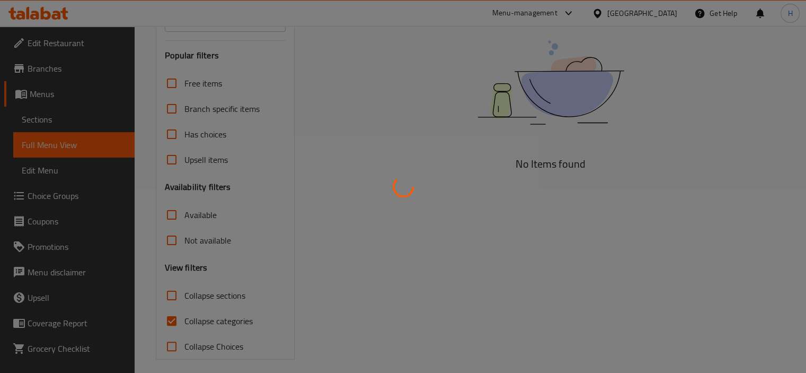
click at [420, 92] on div at bounding box center [403, 186] width 806 height 373
click at [357, 189] on div at bounding box center [403, 186] width 806 height 373
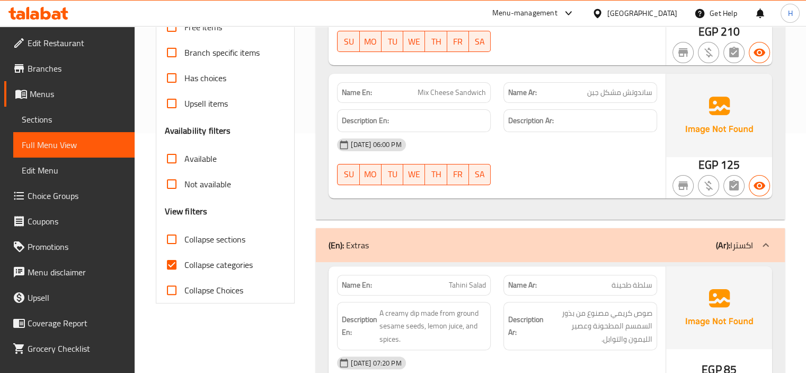
scroll to position [384, 0]
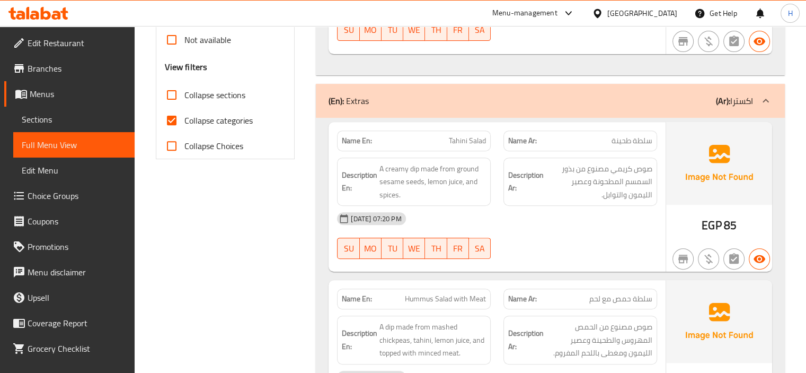
click at [174, 94] on input "Collapse sections" at bounding box center [171, 94] width 25 height 25
checkbox input "true"
click at [173, 125] on input "Collapse categories" at bounding box center [171, 120] width 25 height 25
checkbox input "false"
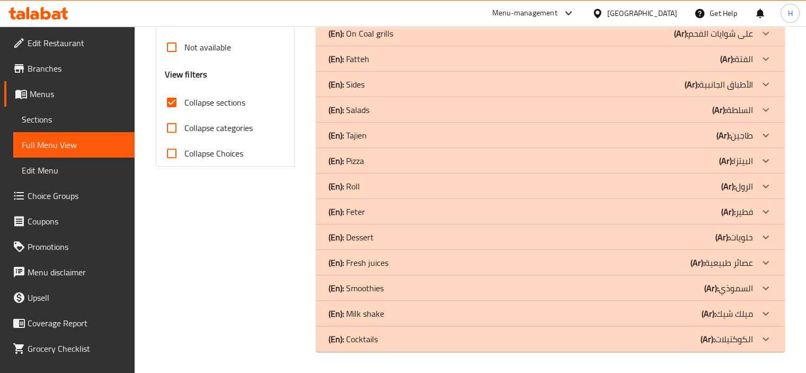
scroll to position [376, 0]
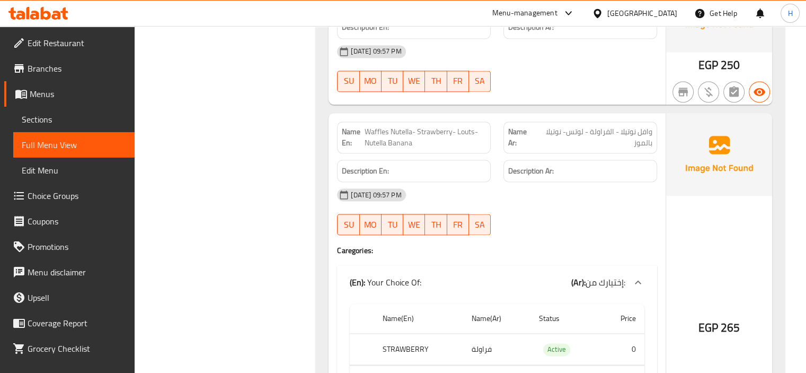
scroll to position [1732, 0]
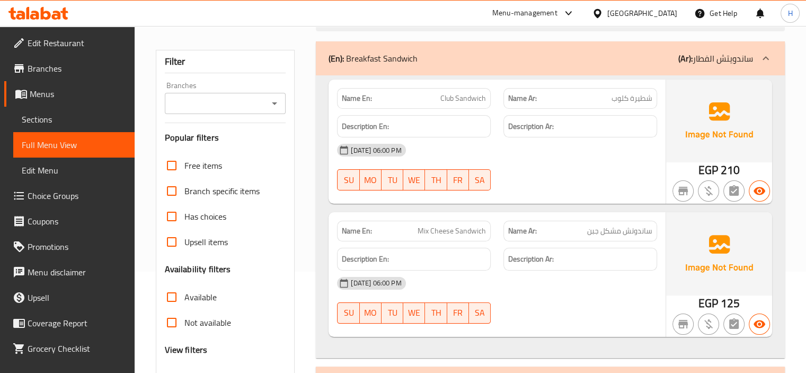
scroll to position [296, 0]
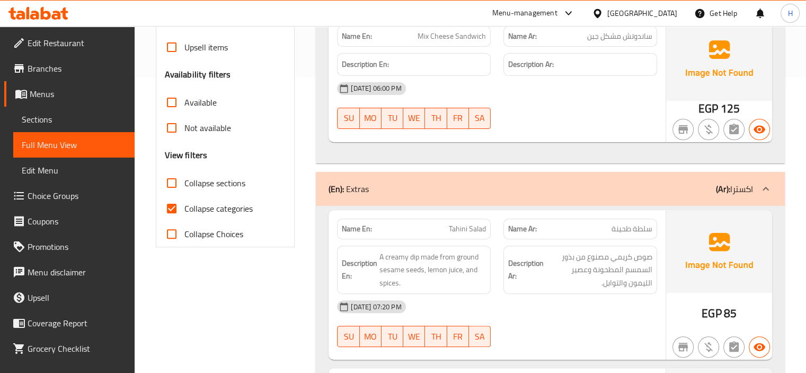
click at [169, 179] on input "Collapse sections" at bounding box center [171, 182] width 25 height 25
checkbox input "true"
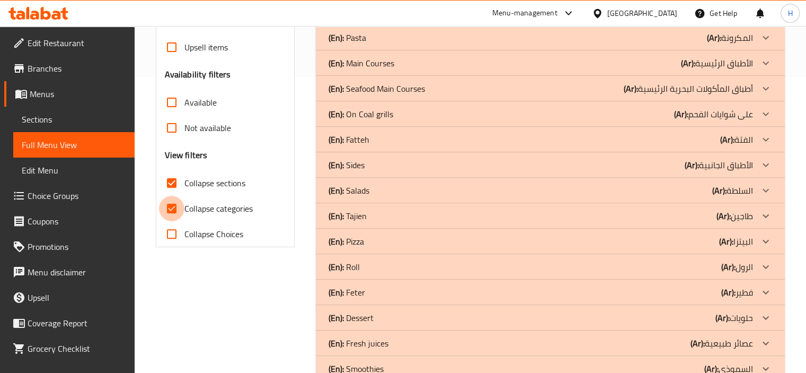
click at [170, 207] on input "Collapse categories" at bounding box center [171, 208] width 25 height 25
checkbox input "false"
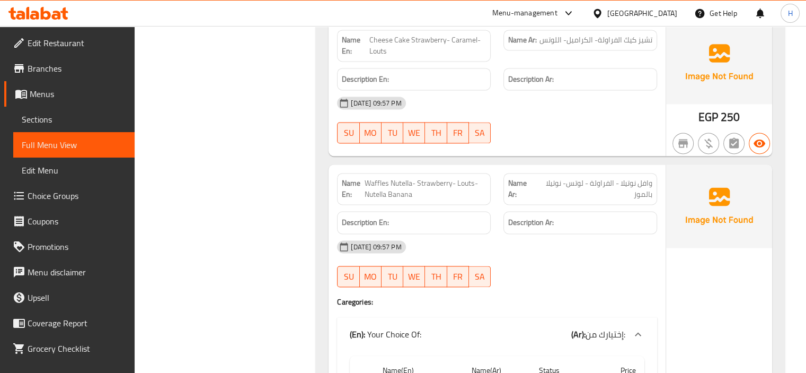
scroll to position [1664, 0]
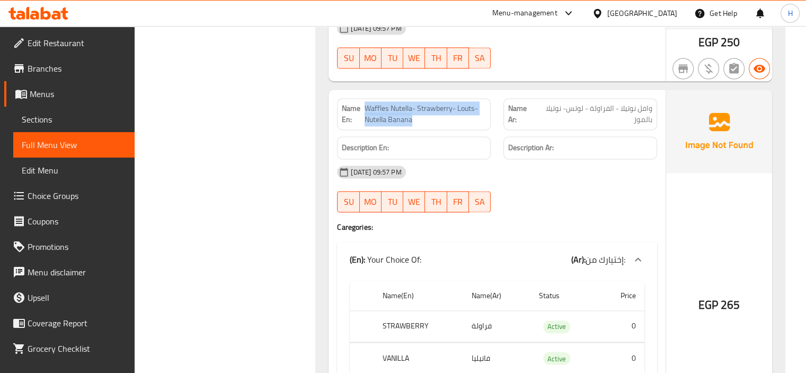
click at [508, 161] on div "[DATE] 09:57 PM" at bounding box center [497, 171] width 333 height 25
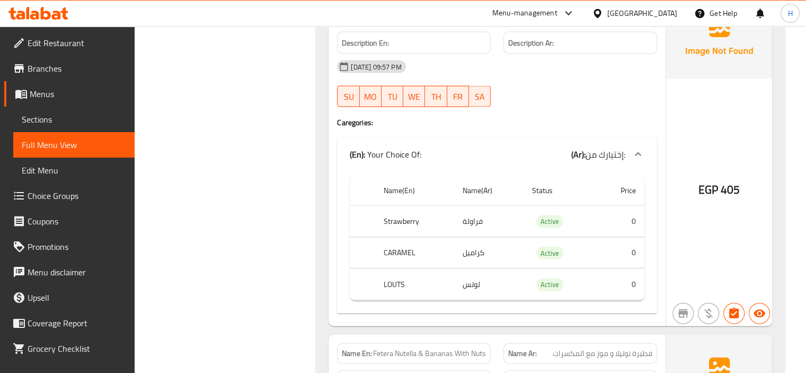
scroll to position [2194, 0]
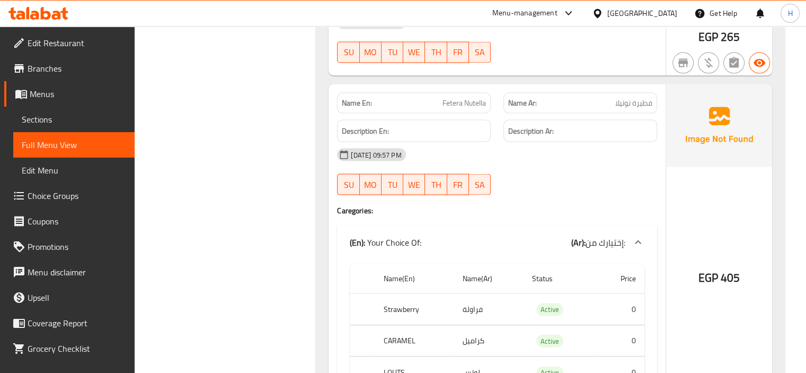
click at [461, 100] on span "Fetera Nutella" at bounding box center [463, 103] width 43 height 11
copy span "Fetera Nutella"
click at [507, 150] on div "[DATE] 09:57 PM" at bounding box center [497, 154] width 333 height 25
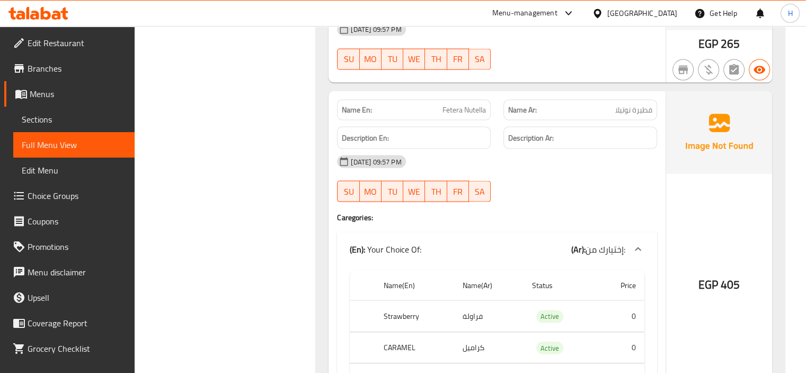
scroll to position [2191, 0]
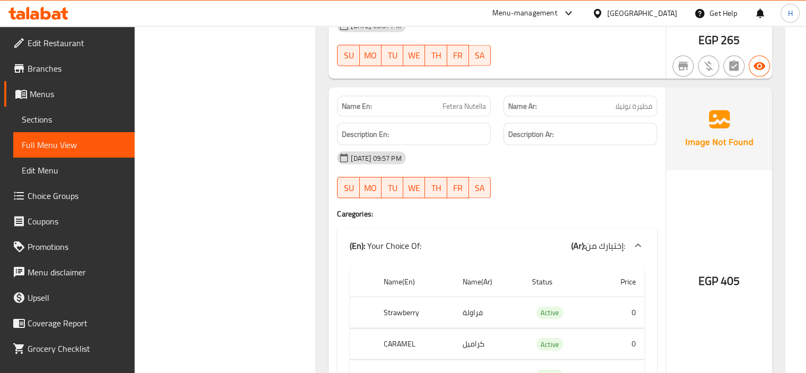
click at [466, 101] on span "Fetera Nutella" at bounding box center [463, 106] width 43 height 11
copy span "Fetera Nutella"
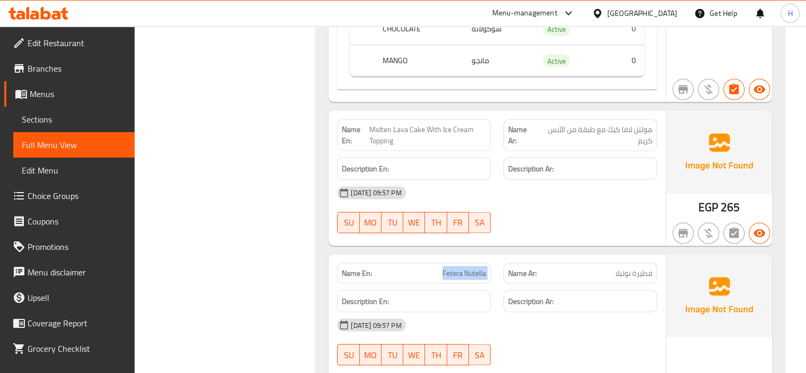
scroll to position [2115, 0]
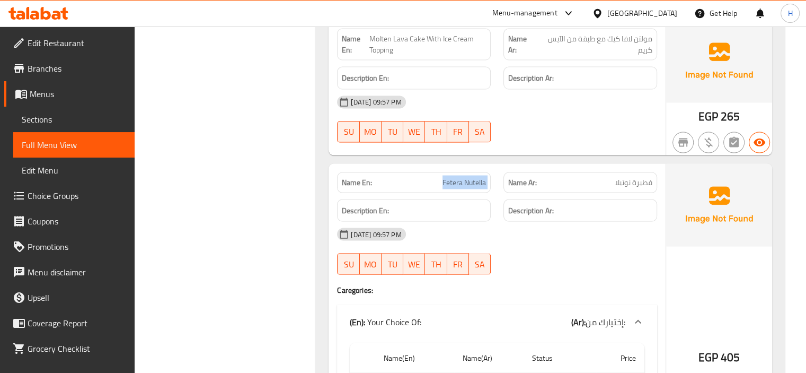
click at [465, 179] on span "Fetera Nutella" at bounding box center [463, 182] width 43 height 11
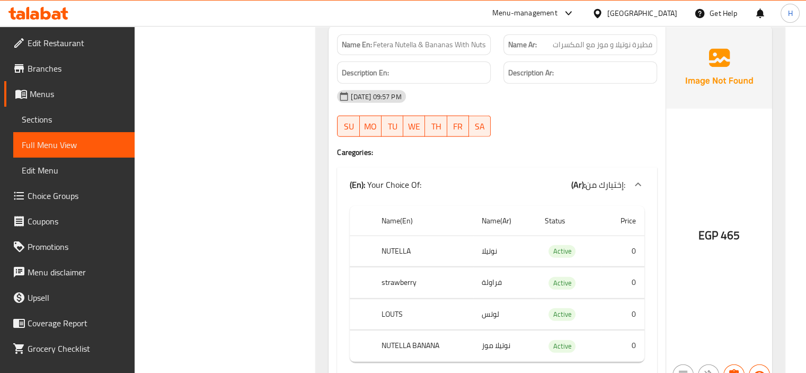
scroll to position [2535, 0]
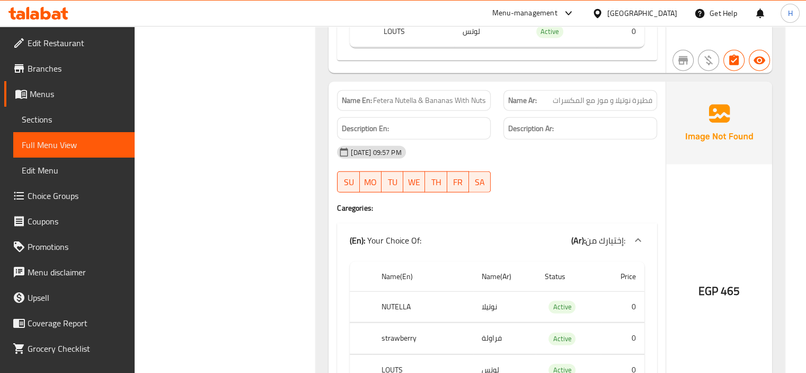
click at [436, 97] on span "Fetera Nutella & Bananas With Nuts" at bounding box center [429, 100] width 113 height 11
copy span "Fetera Nutella & Bananas With Nuts"
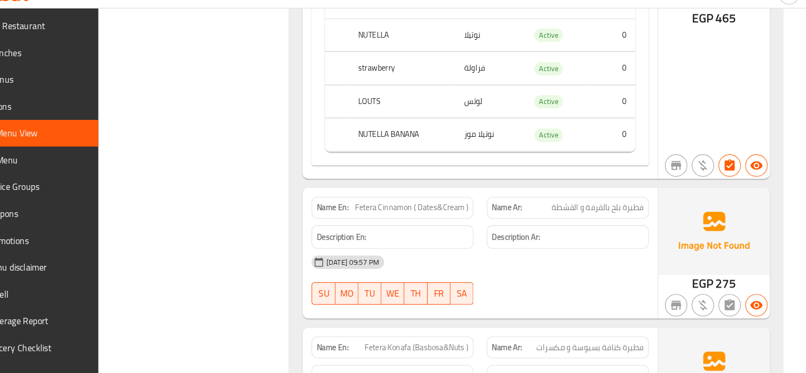
scroll to position [2805, 0]
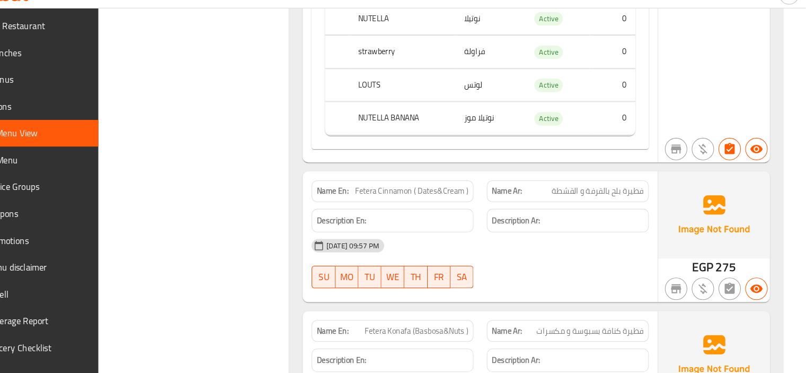
click at [497, 216] on div "Description Ar:" at bounding box center [580, 228] width 166 height 36
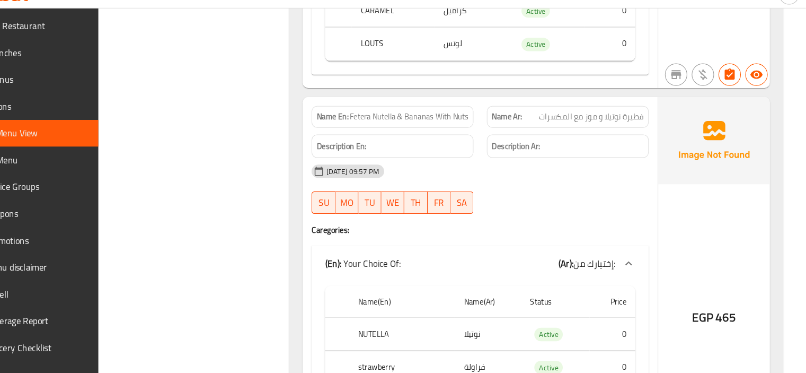
scroll to position [2520, 0]
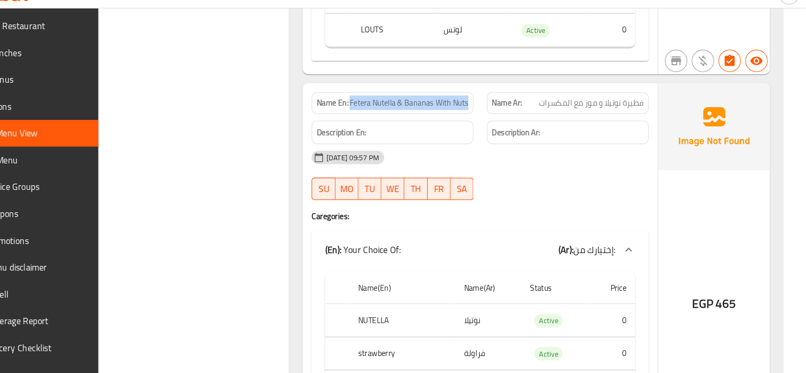
click at [500, 183] on div "19-08-2025 09:57 PM SU MO TU WE TH FR SA" at bounding box center [497, 184] width 333 height 59
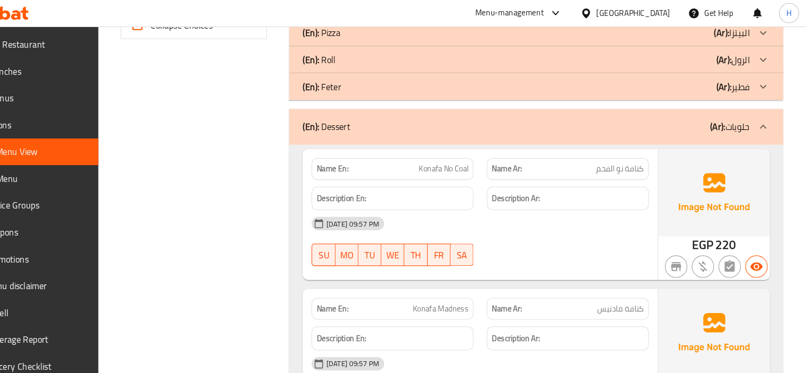
scroll to position [435, 0]
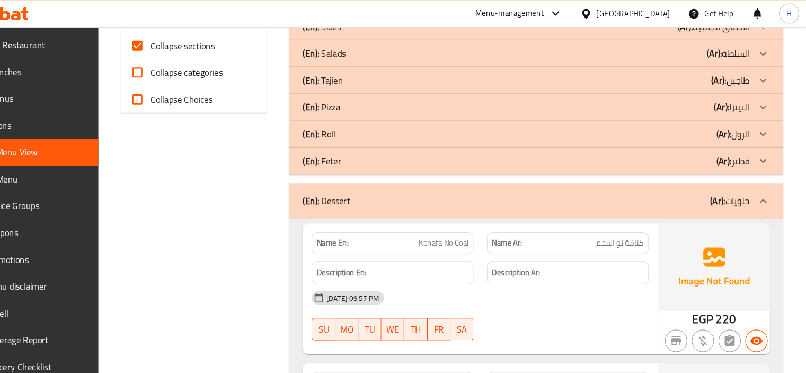
click at [462, 188] on div "(En): Dessert (Ar): حلويات" at bounding box center [541, 191] width 424 height 13
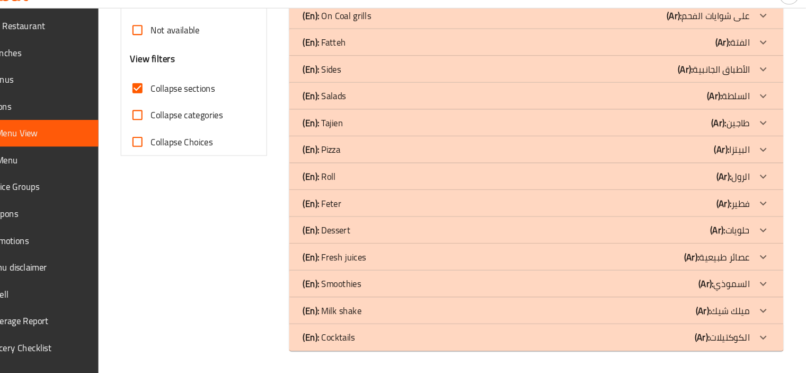
scroll to position [376, 0]
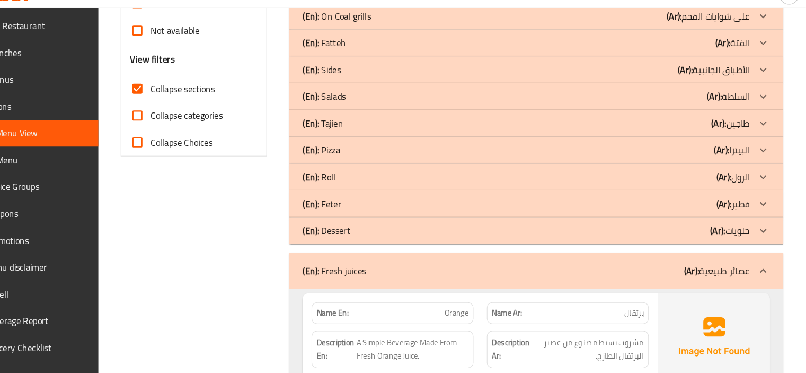
scroll to position [533, 0]
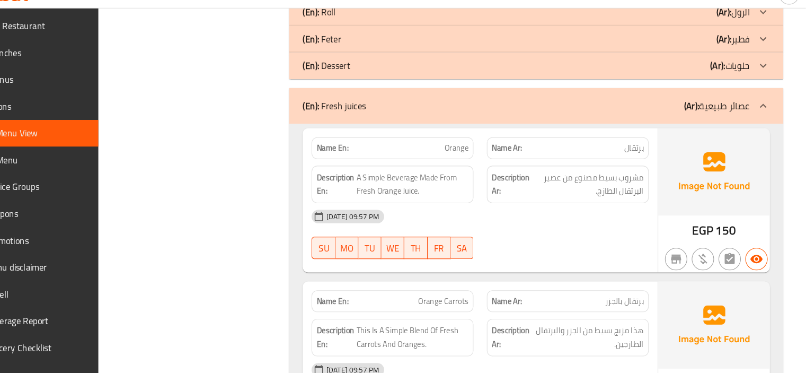
click at [473, 158] on span "Orange" at bounding box center [474, 158] width 23 height 11
copy span "Orange"
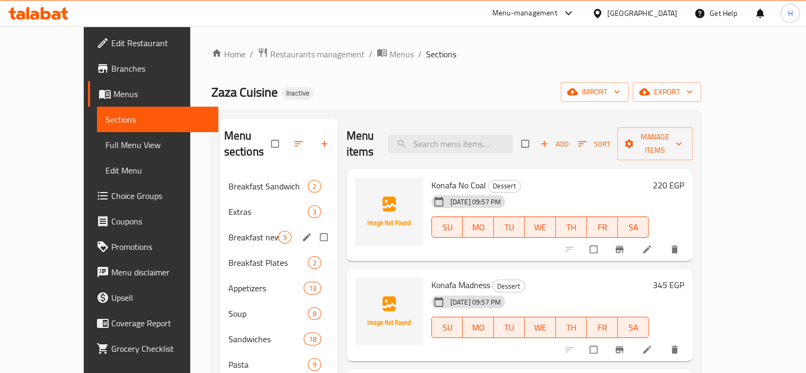
scroll to position [403, 0]
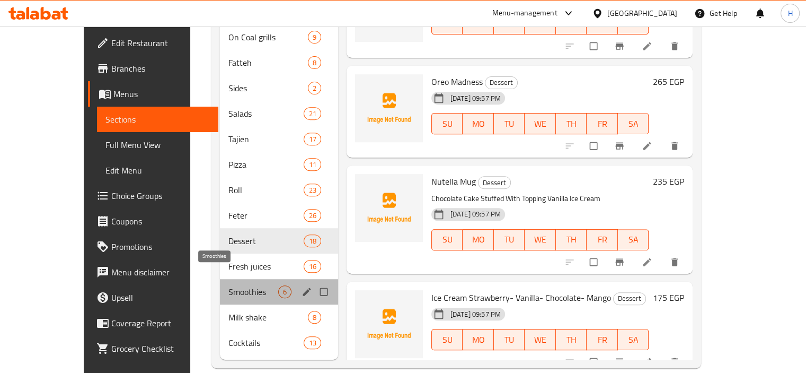
click at [228, 285] on span "Smoothies" at bounding box center [253, 291] width 50 height 13
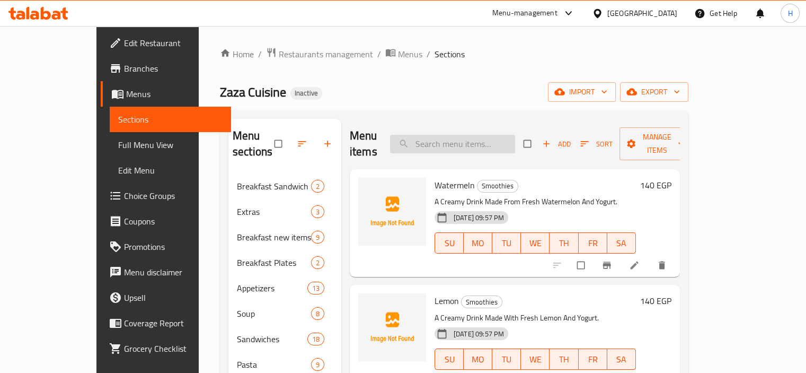
click at [470, 135] on input "search" at bounding box center [452, 144] width 125 height 19
paste input "Signature Shake"
type input "Signature Shake"
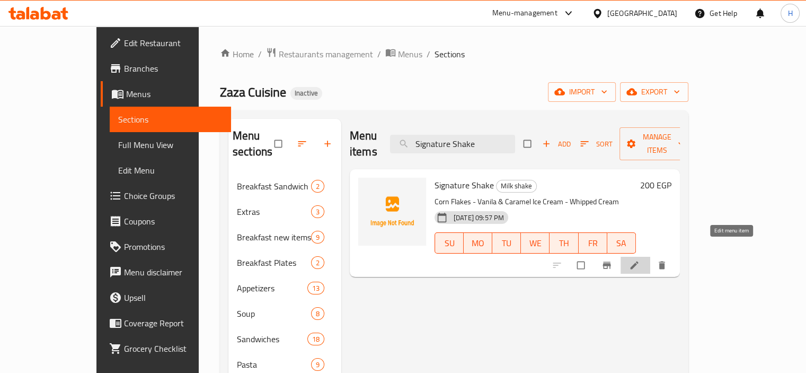
click at [640, 260] on icon at bounding box center [634, 265] width 11 height 11
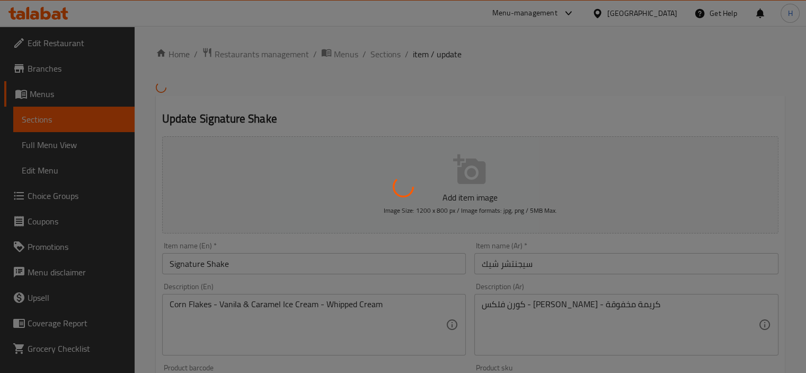
scroll to position [38, 0]
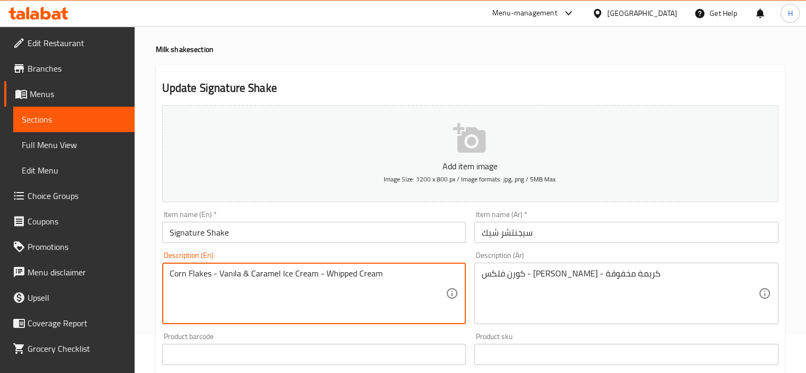
drag, startPoint x: 244, startPoint y: 273, endPoint x: 249, endPoint y: 281, distance: 8.8
type textarea "Corn Flakes - Vanila, Caramel Ice Cream - Whipped Cream"
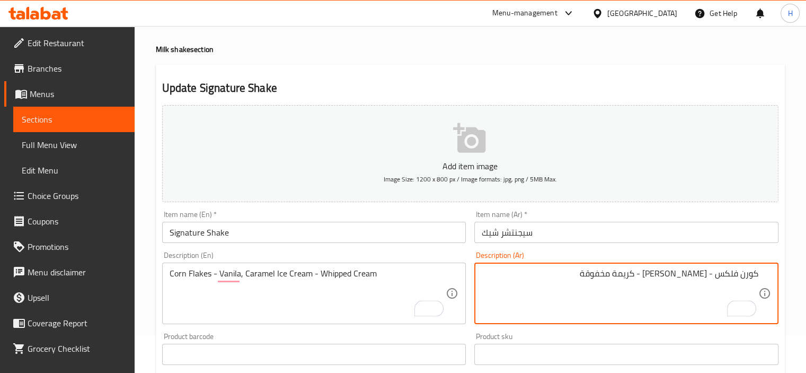
click at [689, 300] on textarea "كورن فلكس - [PERSON_NAME] - كريمة مخفوقة" at bounding box center [620, 293] width 277 height 50
type textarea "كورن فلكس - فانليا، كراميل ايس كريم - كريمة مخفوقة"
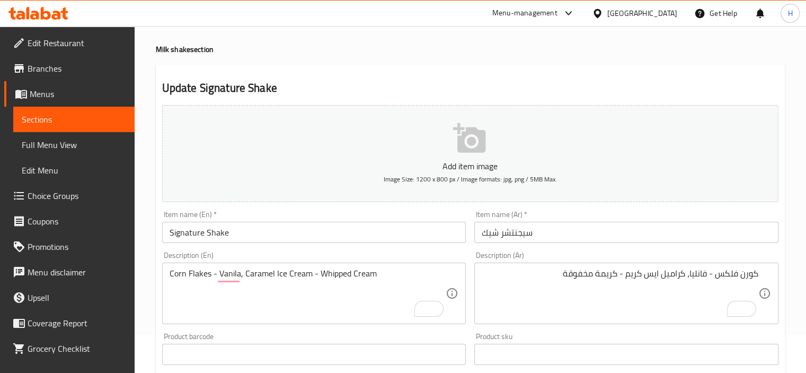
click at [477, 250] on div "Description (Ar) كورن فلكس - فانليا، كراميل ايس كريم - كريمة مخفوقة Description…" at bounding box center [626, 287] width 313 height 81
click at [438, 237] on input "Signature Shake" at bounding box center [314, 232] width 304 height 21
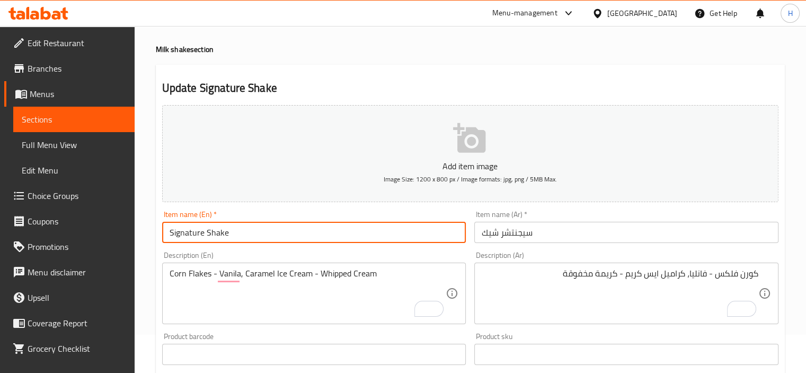
click at [438, 237] on input "Signature Shake" at bounding box center [314, 232] width 304 height 21
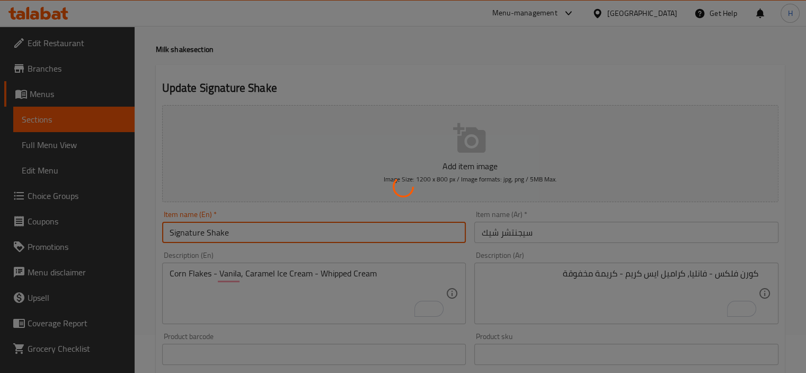
scroll to position [0, 0]
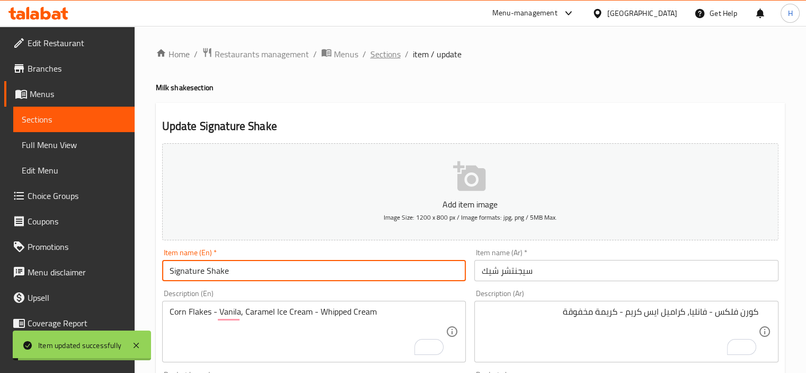
click at [386, 56] on span "Sections" at bounding box center [385, 54] width 30 height 13
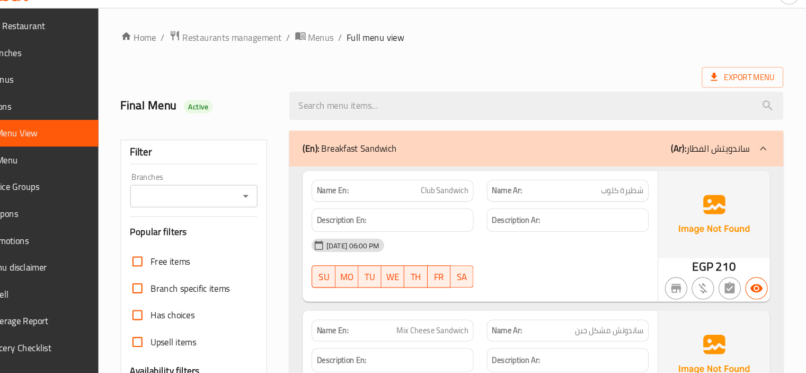
click at [490, 143] on div "(En): Breakfast Sandwich (Ar): ساندويتش الفطار" at bounding box center [550, 160] width 469 height 34
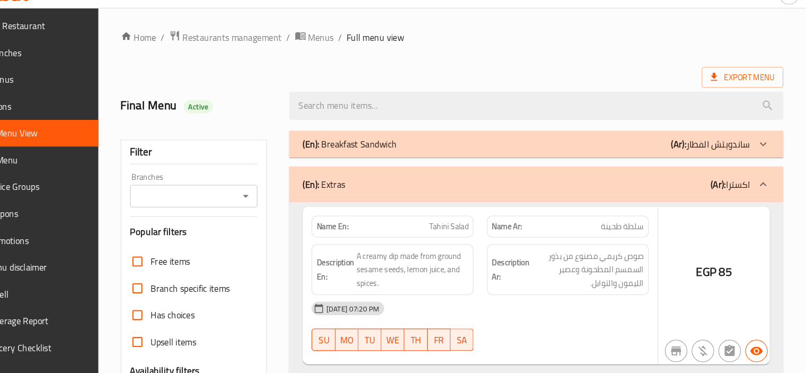
scroll to position [22, 0]
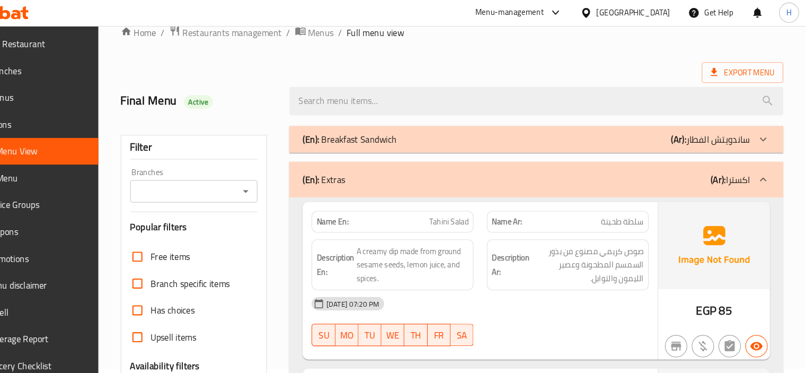
drag, startPoint x: 486, startPoint y: 178, endPoint x: 511, endPoint y: 190, distance: 28.2
click at [486, 178] on div "(En): Extras (Ar): اكسترا" at bounding box center [550, 172] width 469 height 34
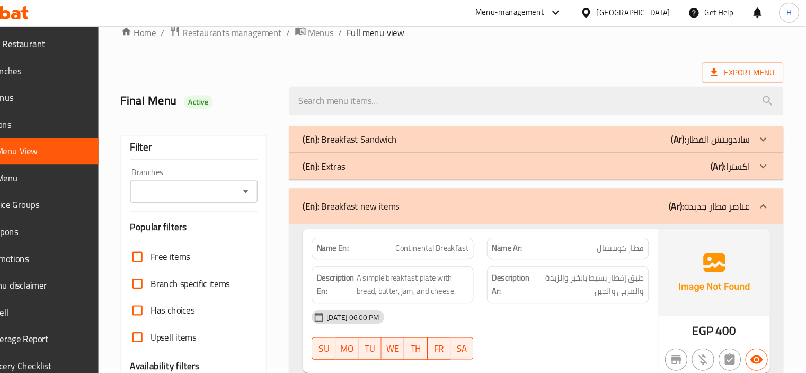
click at [484, 196] on div "(En): Breakfast new items (Ar): عناصر فطار جديدة" at bounding box center [541, 197] width 424 height 13
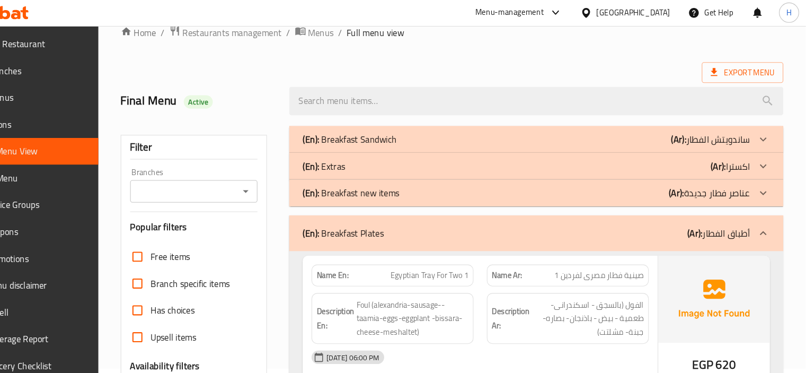
click at [475, 226] on div "(En): Breakfast Plates (Ar): أطباق الفطار" at bounding box center [541, 222] width 424 height 13
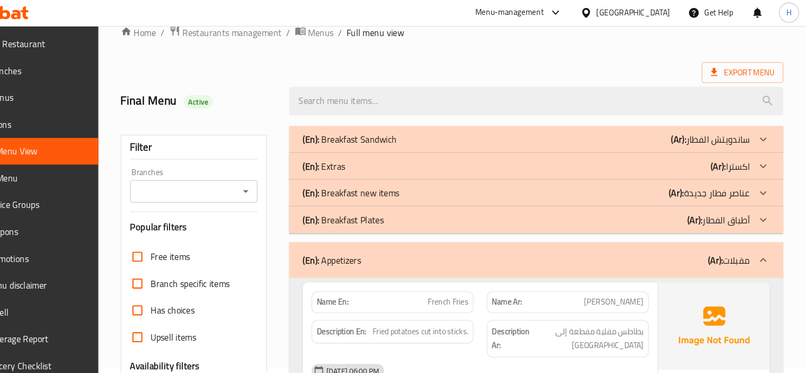
click at [484, 242] on div "(En): Appetizers (Ar): مقبلات" at bounding box center [541, 248] width 424 height 13
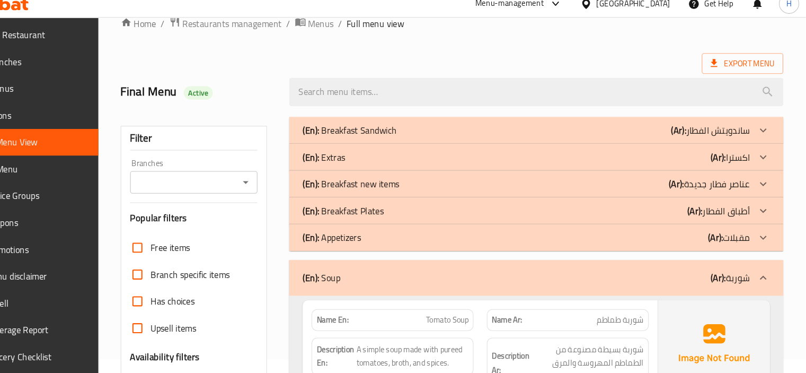
scroll to position [126, 0]
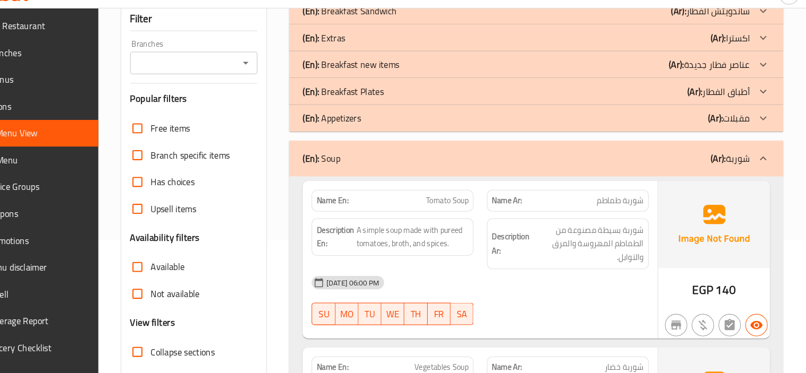
click at [486, 173] on div "(En): Soup (Ar): شوربة" at bounding box center [541, 169] width 424 height 13
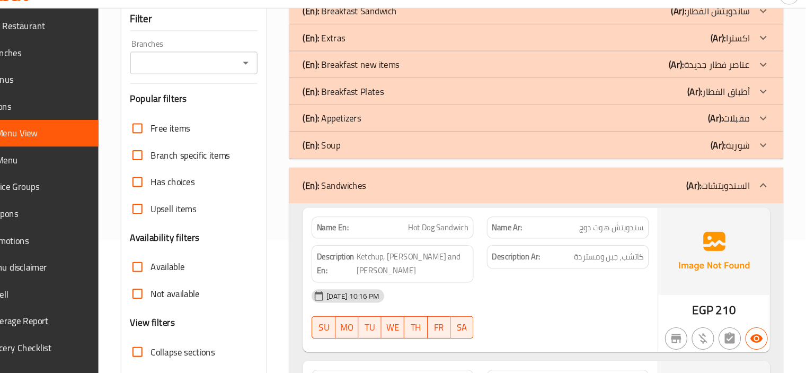
click at [480, 190] on div "(En): Sandwiches (Ar): السندويتشات" at bounding box center [541, 194] width 424 height 13
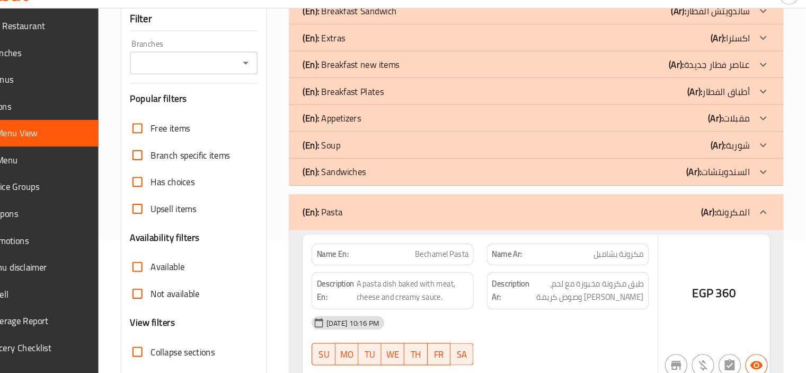
scroll to position [198, 0]
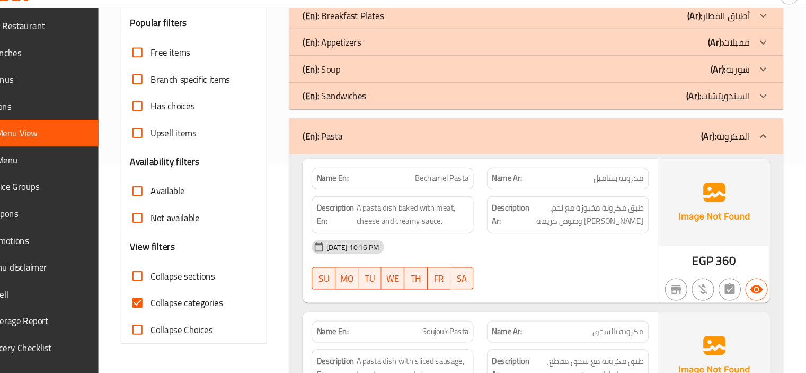
click at [493, 141] on div "(En): Pasta (Ar): المكرونة" at bounding box center [541, 147] width 424 height 13
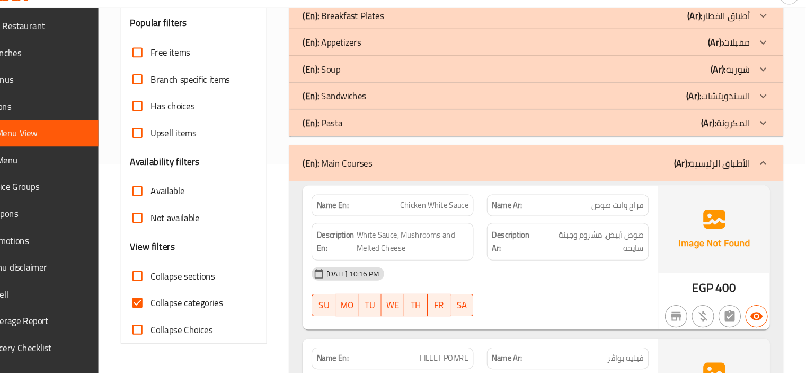
click at [480, 173] on div "(En): Main Courses (Ar): الأطباق الرئيسية" at bounding box center [541, 173] width 424 height 13
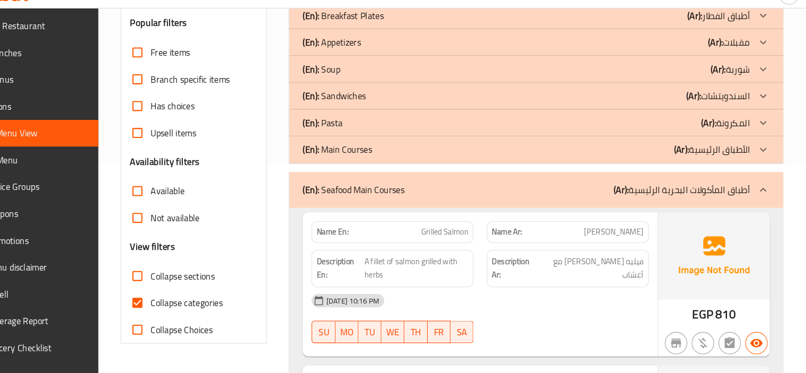
click at [477, 191] on div "(En): Seafood Main Courses (Ar): أطباق المأكولات البحرية الرئيسية" at bounding box center [550, 199] width 469 height 34
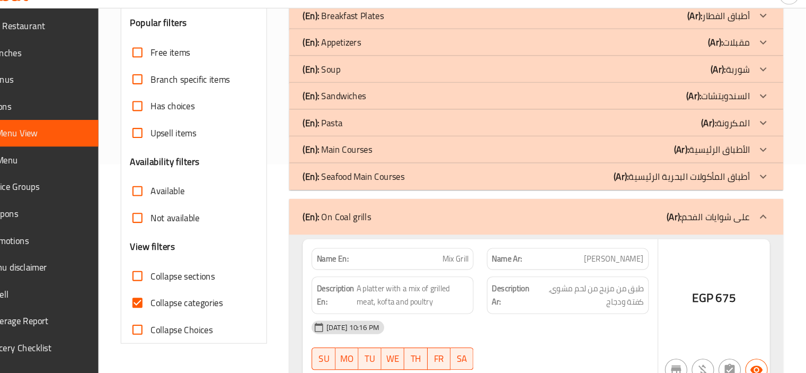
scroll to position [264, 0]
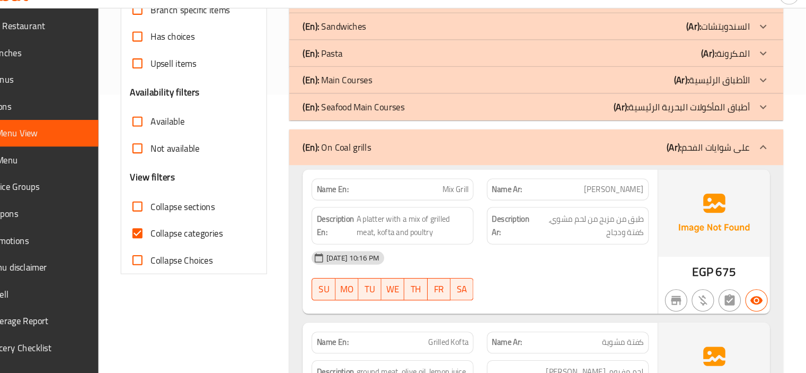
click at [486, 162] on div "(En): On Coal grills (Ar): على شوايات الفحم" at bounding box center [541, 158] width 424 height 13
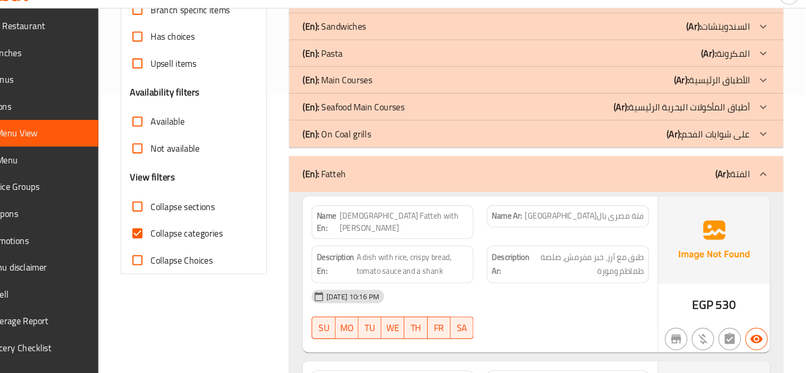
click at [448, 184] on div "(En): Fatteh (Ar): الفتة" at bounding box center [541, 183] width 424 height 13
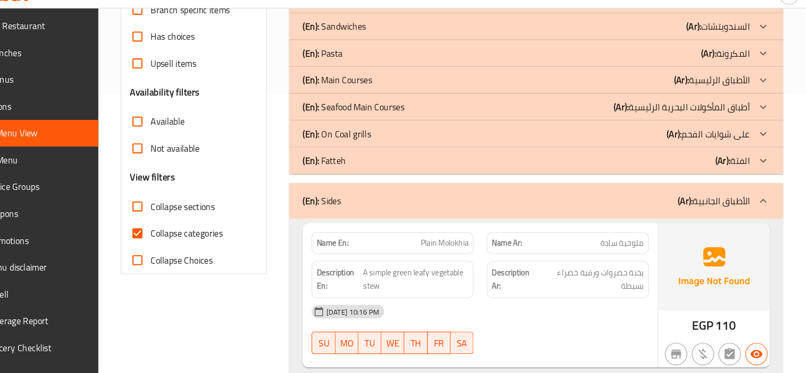
scroll to position [311, 0]
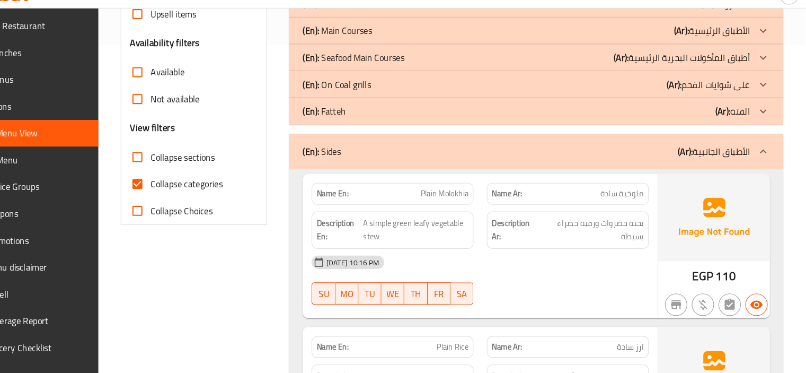
click at [485, 157] on div "(En): Sides (Ar): الأطباق الجانبية" at bounding box center [541, 162] width 424 height 13
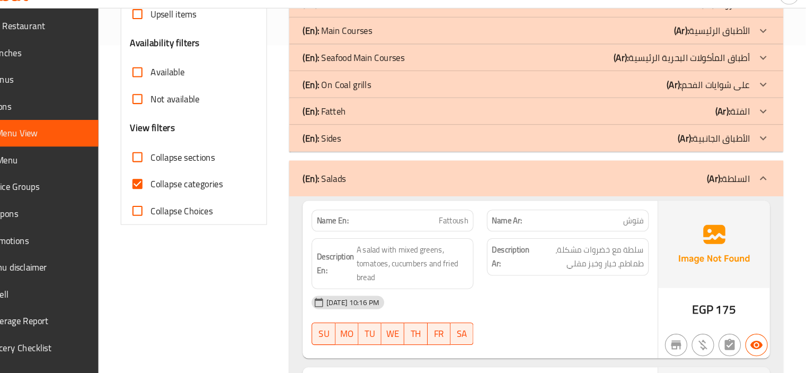
click at [500, 187] on div "(En): Salads (Ar): السلطة" at bounding box center [541, 187] width 424 height 13
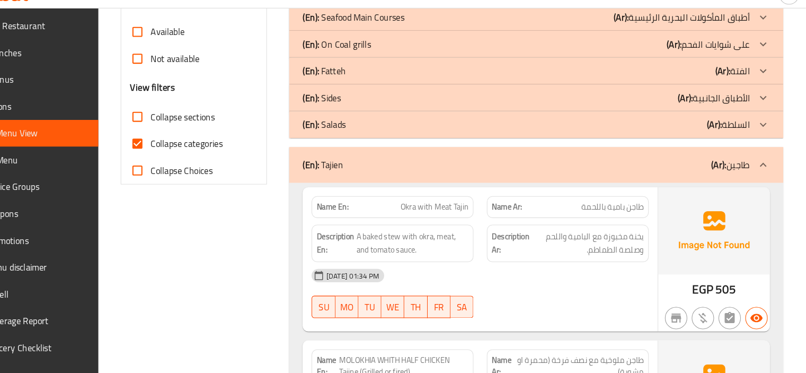
scroll to position [350, 0]
click at [498, 176] on div "(En): Tajien (Ar): طاجين" at bounding box center [541, 174] width 424 height 13
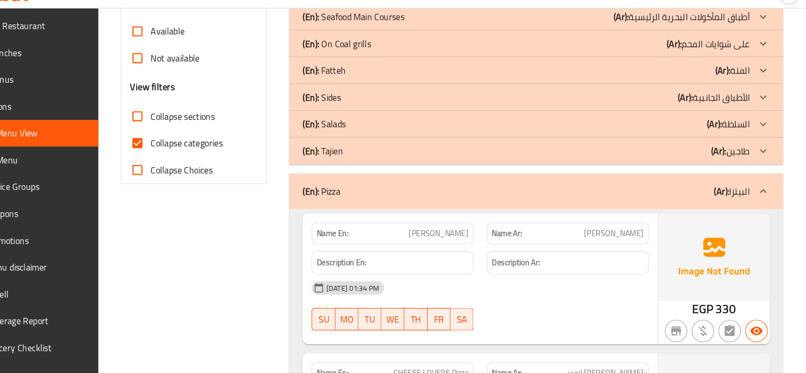
click at [498, 211] on div "(En): Pizza (Ar): البيتزا" at bounding box center [550, 200] width 469 height 34
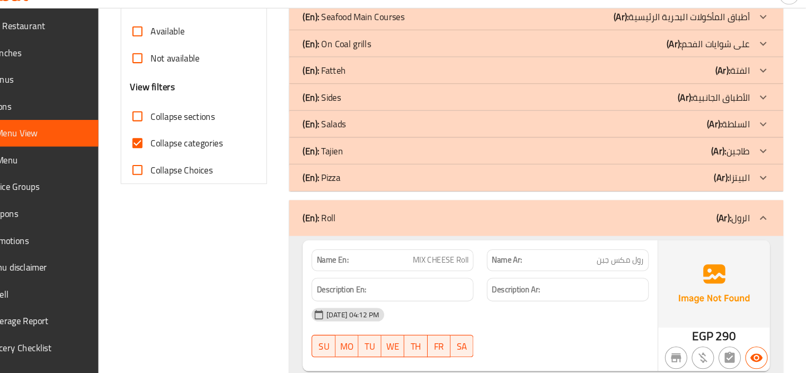
click at [486, 230] on div "(En): Roll (Ar): الرول" at bounding box center [541, 225] width 424 height 13
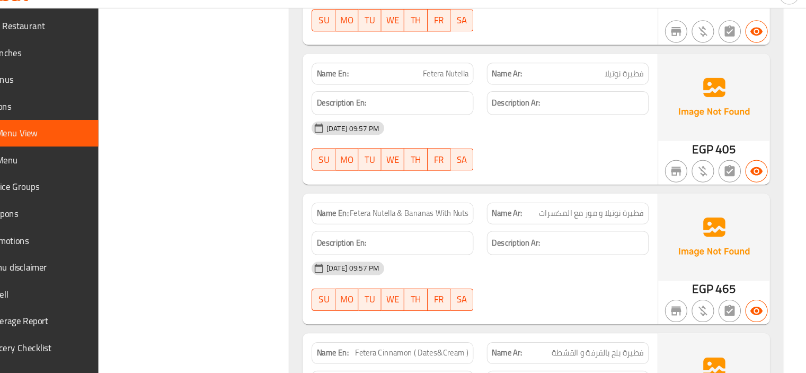
scroll to position [5631, 0]
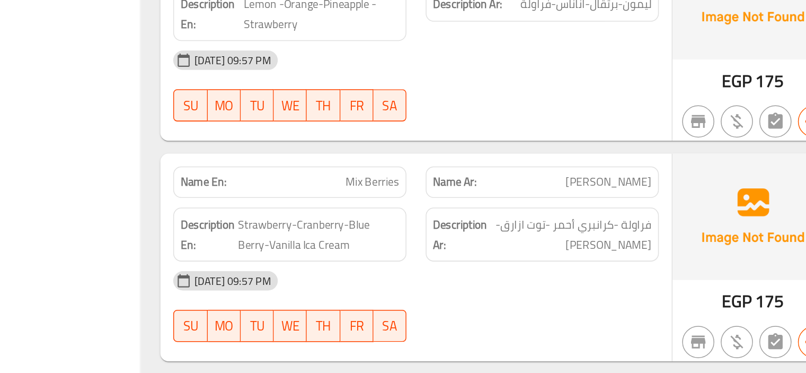
scroll to position [8516, 0]
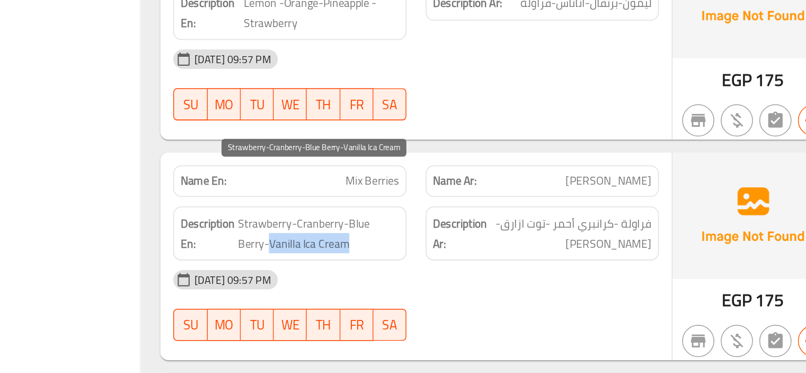
drag, startPoint x: 400, startPoint y: 256, endPoint x: 450, endPoint y: 257, distance: 50.9
click at [450, 268] on span "Strawberry-Cranberry-Blue Berry-Vanilla Ica Cream" at bounding box center [432, 281] width 107 height 26
copy span "Vanilla Ica Cream"
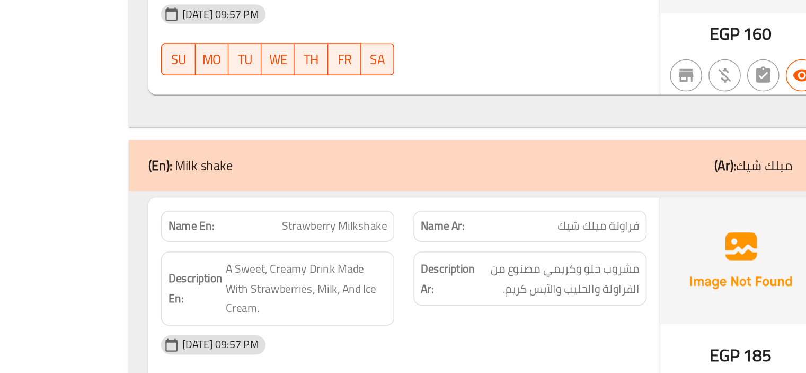
scroll to position [9768, 0]
copy span "Strawberry Milkshake"
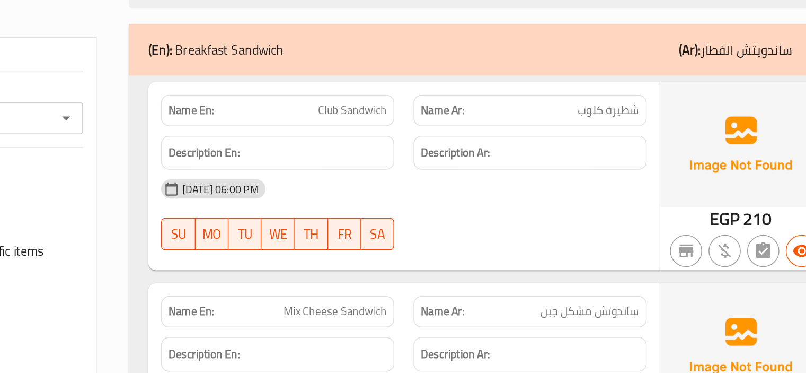
scroll to position [35515, 0]
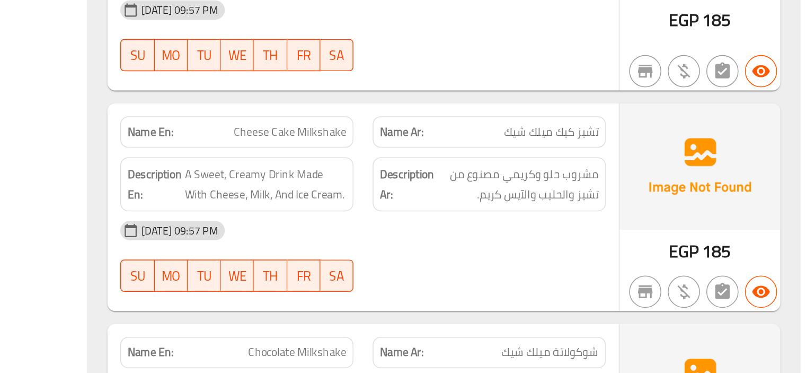
scroll to position [35990, 0]
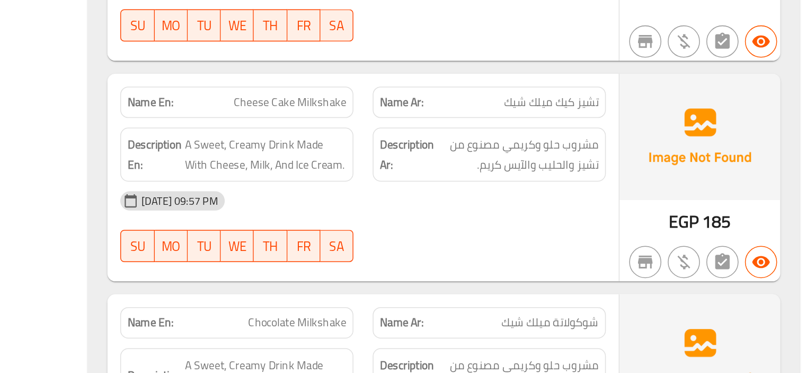
copy span "Signature Shake"
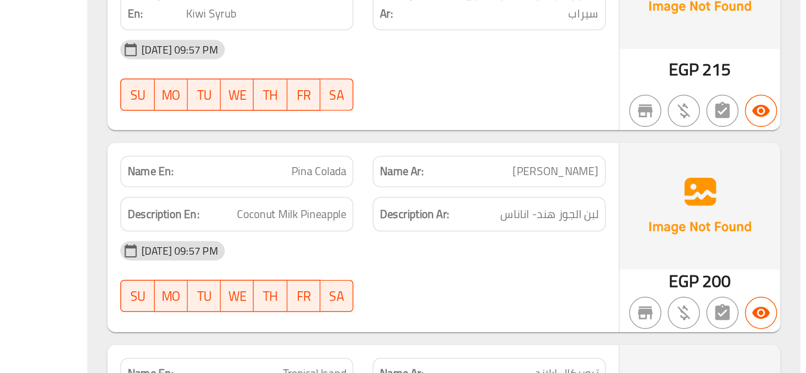
scroll to position [37724, 0]
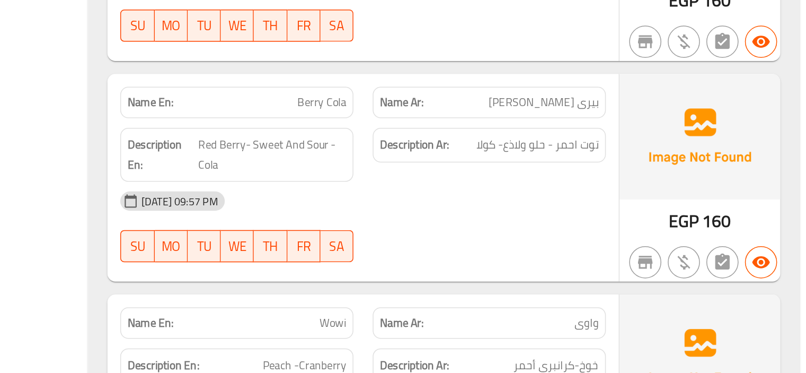
scroll to position [38101, 0]
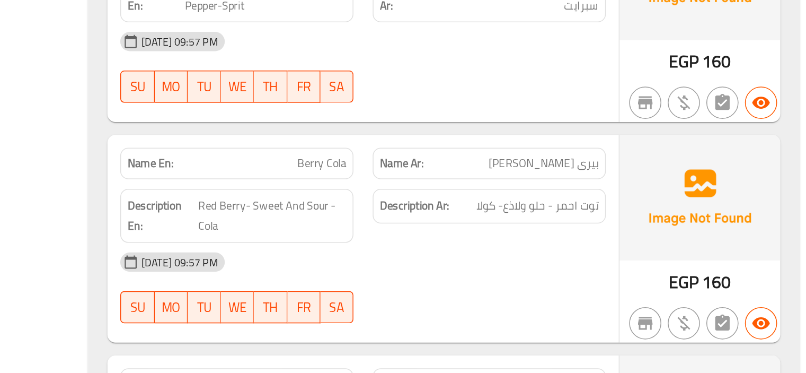
copy span "Electric Mojito"
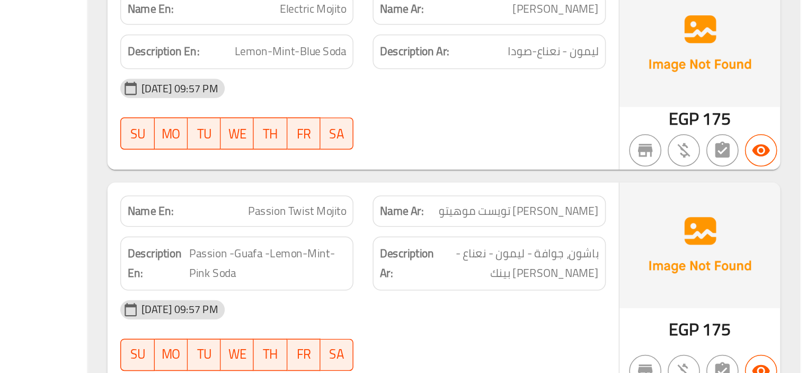
scroll to position [38423, 0]
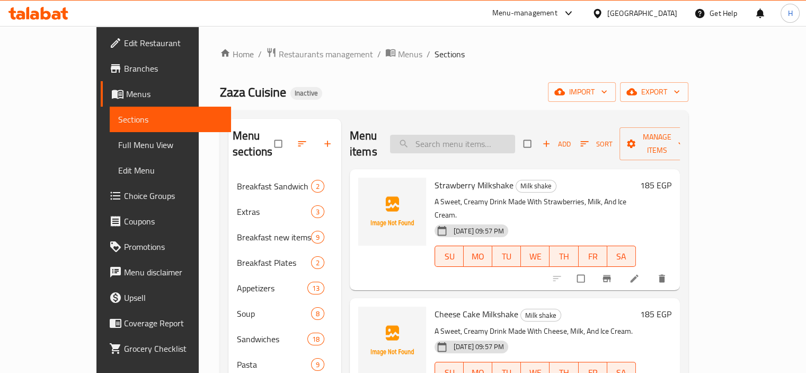
click at [463, 135] on input "search" at bounding box center [452, 144] width 125 height 19
paste input "Electric Mojito"
type input "Electric Mojito"
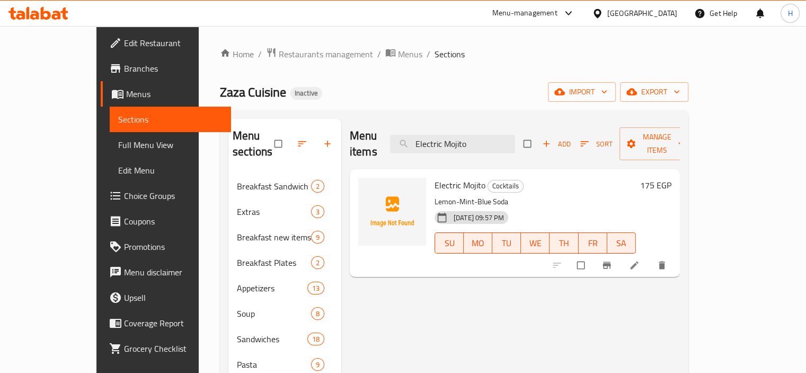
click at [650, 256] on li at bounding box center [636, 264] width 30 height 17
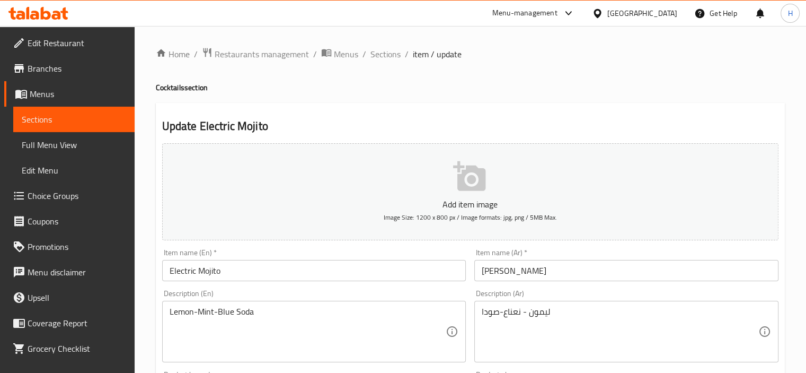
scroll to position [195, 0]
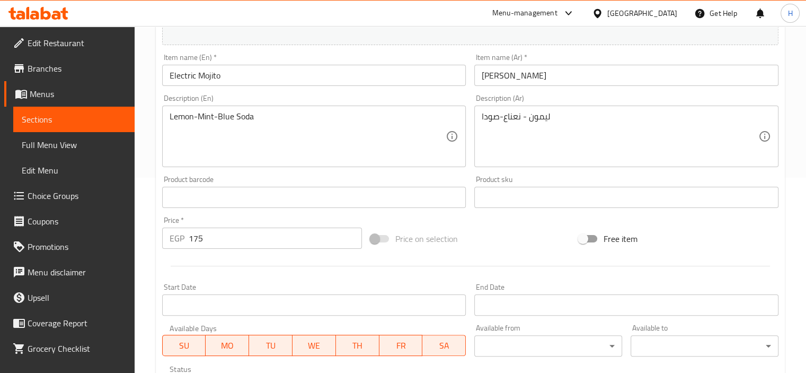
click at [492, 127] on textarea "ليمون - نعناع-صودا" at bounding box center [620, 136] width 277 height 50
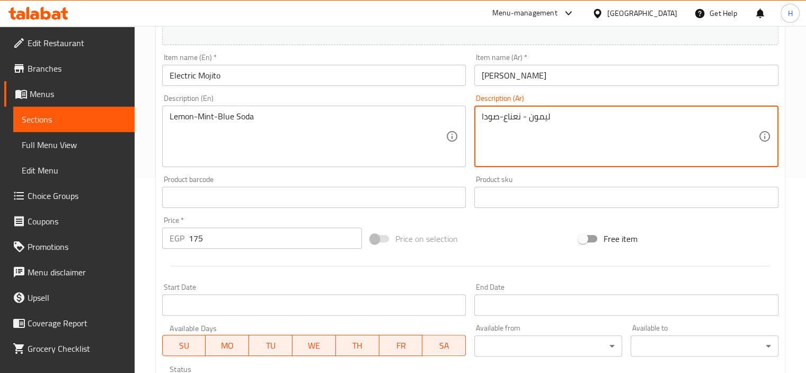
click at [492, 127] on textarea "ليمون - نعناع-صودا" at bounding box center [620, 136] width 277 height 50
click at [676, 122] on textarea "ليمون - نعناع-صودا" at bounding box center [620, 136] width 277 height 50
type textarea "ليمون - نعناع-صودا زرقاء"
click at [438, 77] on input "Electric Mojito" at bounding box center [314, 75] width 304 height 21
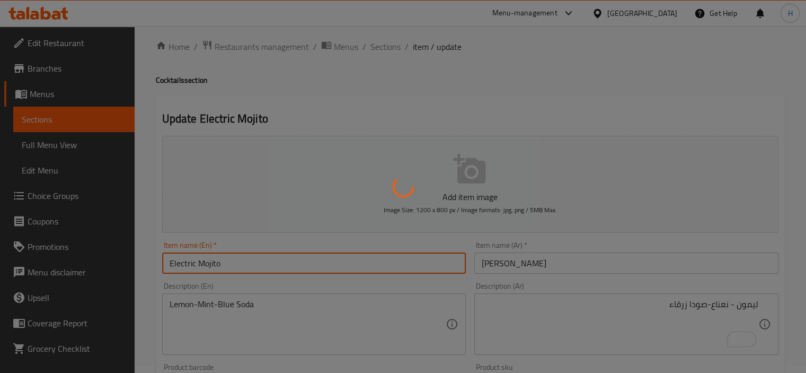
scroll to position [0, 0]
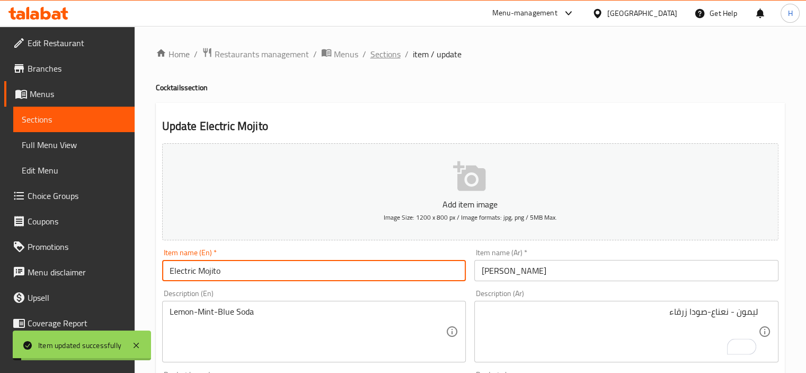
click at [388, 50] on span "Sections" at bounding box center [385, 54] width 30 height 13
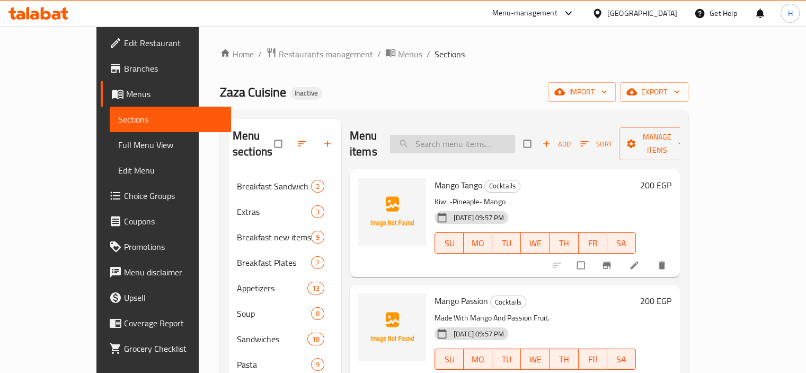
click at [466, 135] on input "search" at bounding box center [452, 144] width 125 height 19
paste input "MANGO PASSION"
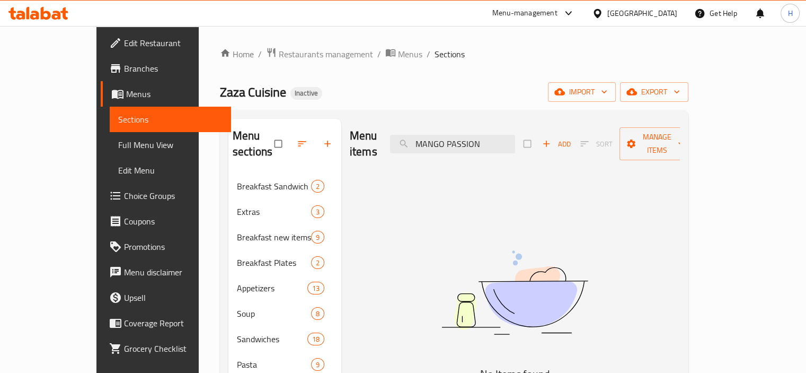
type input "MANGO PASSION"
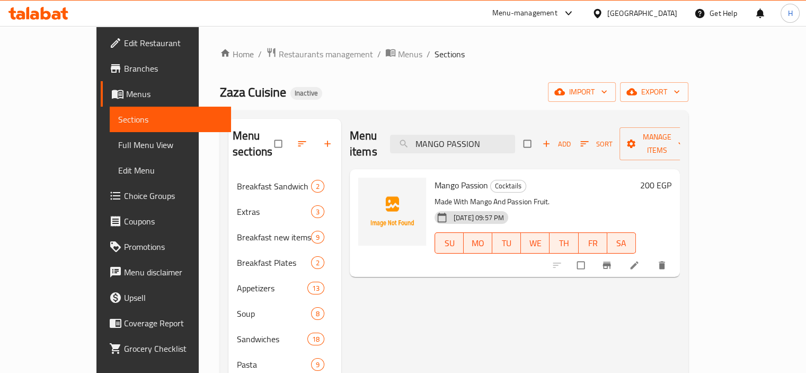
click at [640, 260] on icon at bounding box center [634, 265] width 11 height 11
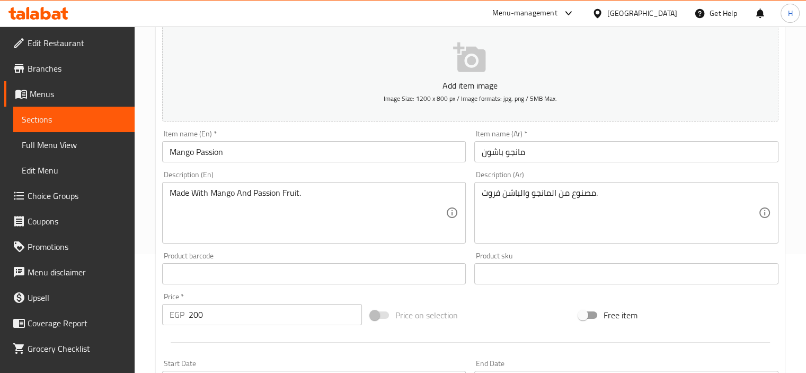
scroll to position [120, 0]
click at [278, 194] on textarea "Made With Mango And Passion Fruit." at bounding box center [308, 211] width 277 height 50
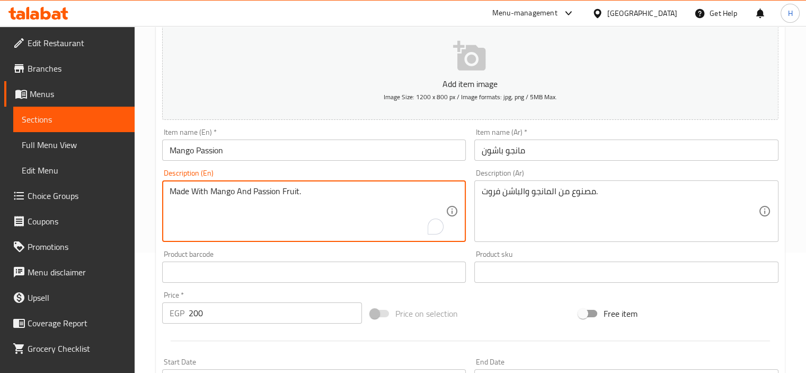
paste textarea "A simple beverage made with fresh mango and passion fruit juices"
type textarea "A simple beverage made with fresh mango and passion fruit juices."
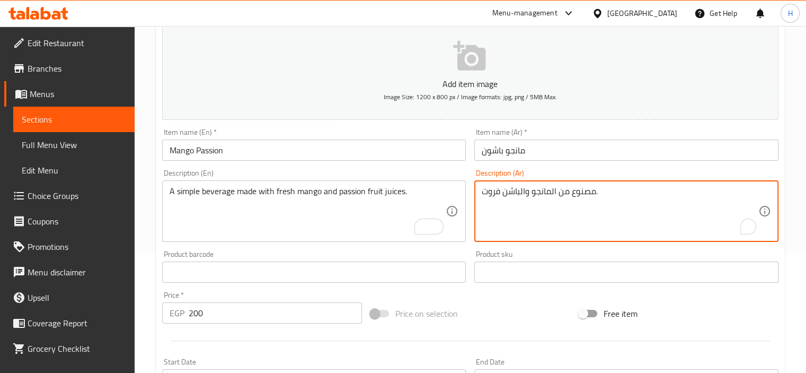
paste textarea "روب بسيط مصنوع من عصير المانجو الطازج وعصير الفاكهة العاطفية"
click at [576, 237] on div "مشروب بسيط مصنوع من عصير المانجو الطازج وعصير الفاكهة العاطفية. Description (Ar)" at bounding box center [626, 210] width 304 height 61
click at [666, 222] on textarea "مشروب بسيط مصنوع من عصير المانجو الطازج وعصير الفاكهة العاطفية." at bounding box center [620, 211] width 277 height 50
drag, startPoint x: 563, startPoint y: 188, endPoint x: 499, endPoint y: 189, distance: 64.7
click at [498, 189] on textarea "مشروب بسيط مصنوع من عصير المانجو الطازج وعصير الفاكهة العاطفية." at bounding box center [620, 211] width 277 height 50
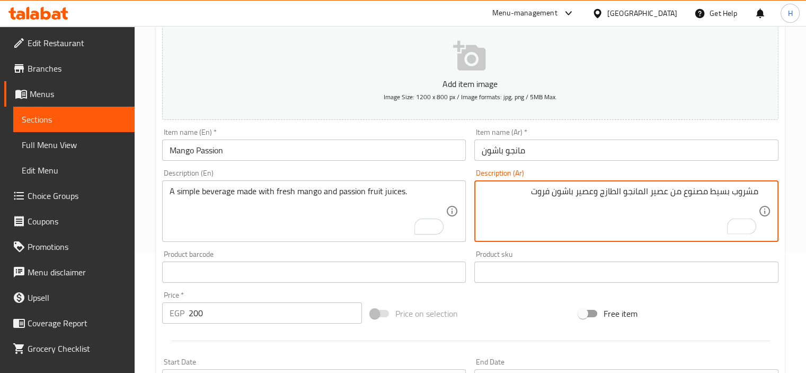
type textarea "مشروب بسيط مصنوع من عصير المانجو الطازج وعصير باشون فروت"
click at [351, 146] on input "Mango Passion" at bounding box center [314, 149] width 304 height 21
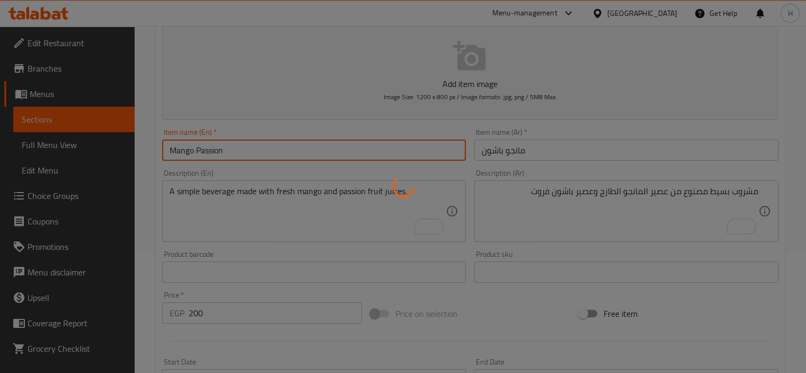
scroll to position [0, 0]
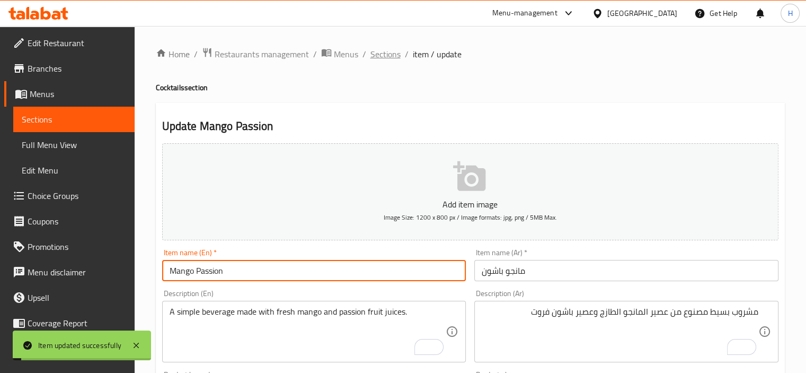
click at [376, 50] on span "Sections" at bounding box center [385, 54] width 30 height 13
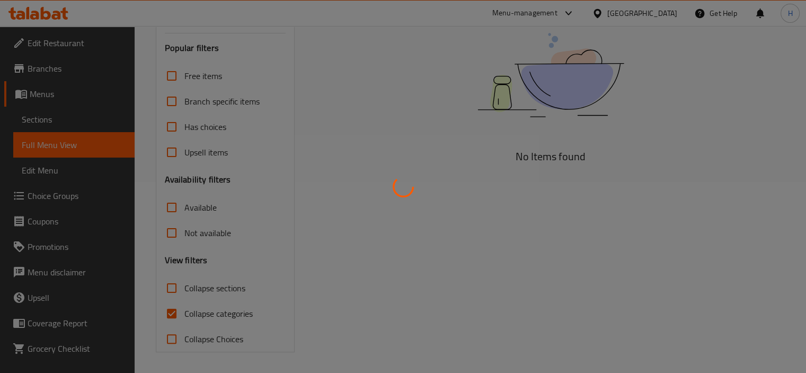
scroll to position [190, 0]
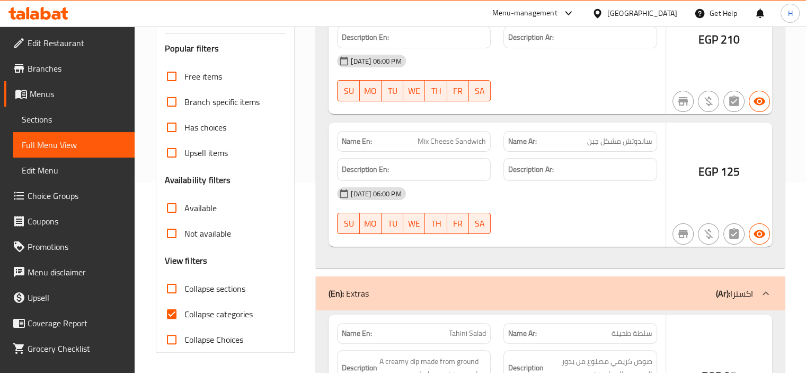
click at [173, 286] on div at bounding box center [403, 186] width 806 height 373
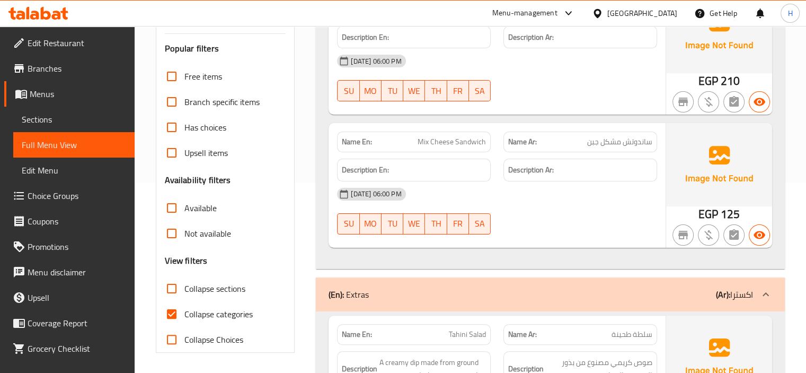
click at [171, 289] on input "Collapse sections" at bounding box center [171, 288] width 25 height 25
checkbox input "true"
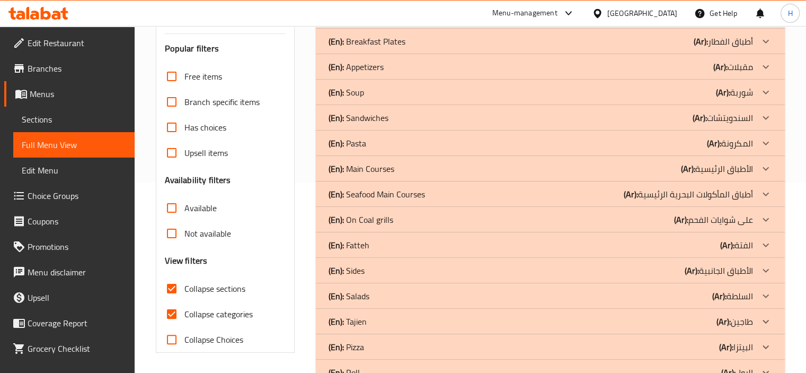
click at [170, 313] on input "Collapse categories" at bounding box center [171, 313] width 25 height 25
checkbox input "false"
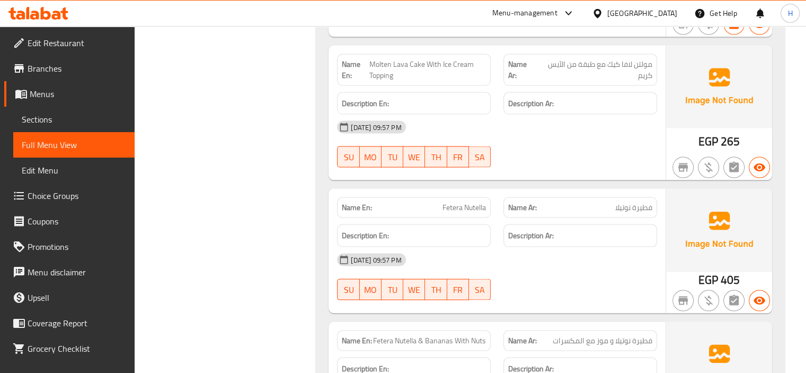
scroll to position [2089, 0]
click at [456, 212] on span "Fetera Nutella" at bounding box center [463, 208] width 43 height 11
copy span "Fetera Nutella"
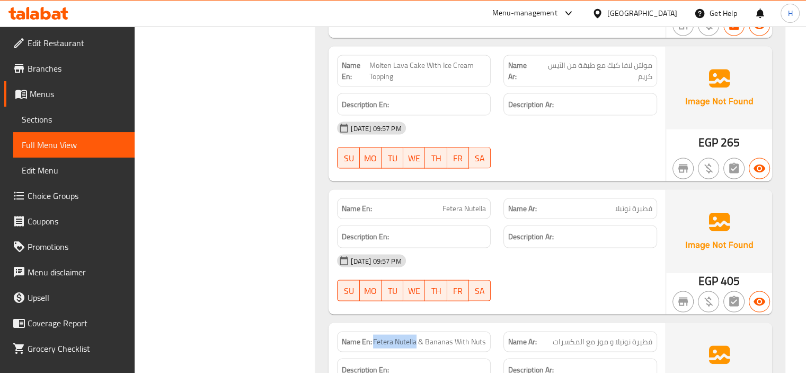
click at [494, 201] on div "Name En: Fetera Nutella" at bounding box center [414, 208] width 166 height 33
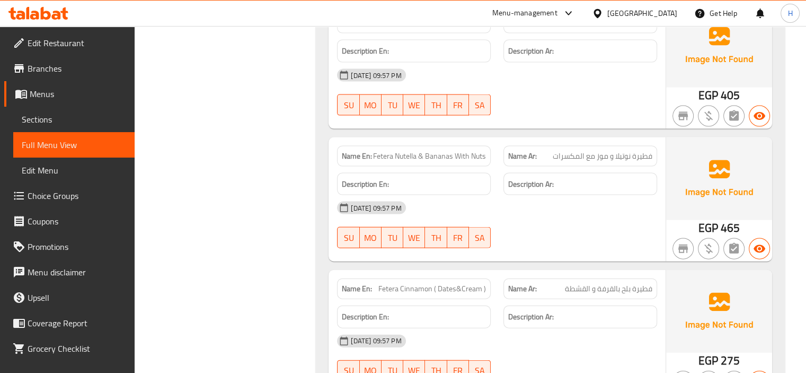
scroll to position [2103, 0]
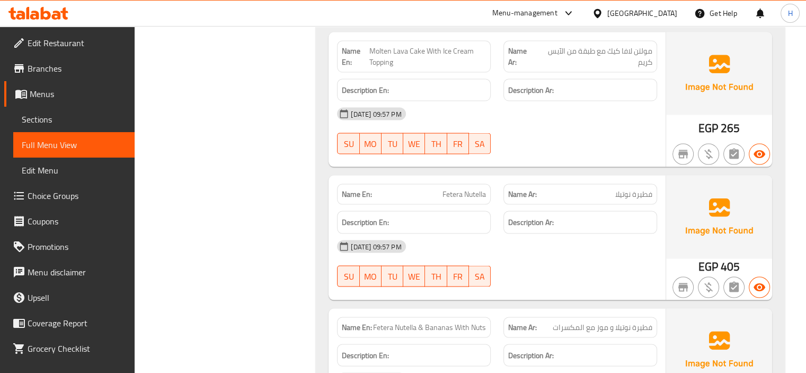
click at [451, 189] on span "Fetera Nutella" at bounding box center [463, 194] width 43 height 11
copy span "Fetera Nutella"
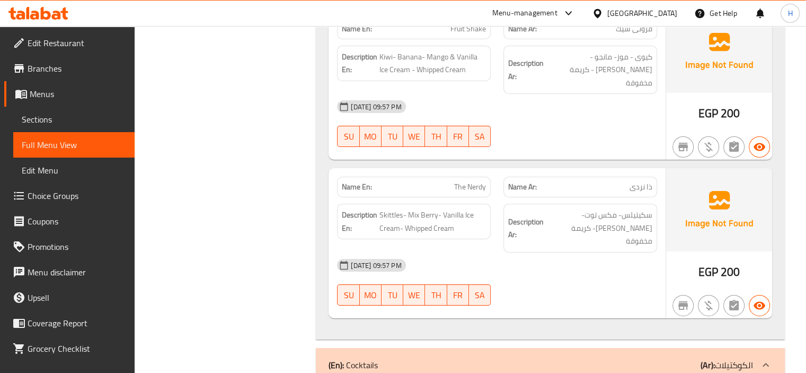
scroll to position [7582, 0]
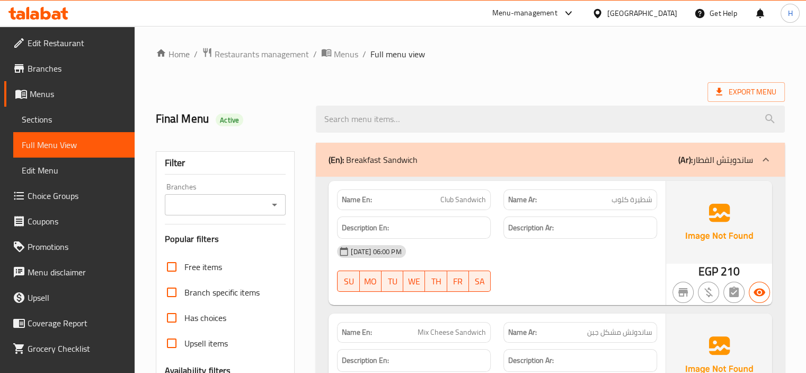
scroll to position [352, 0]
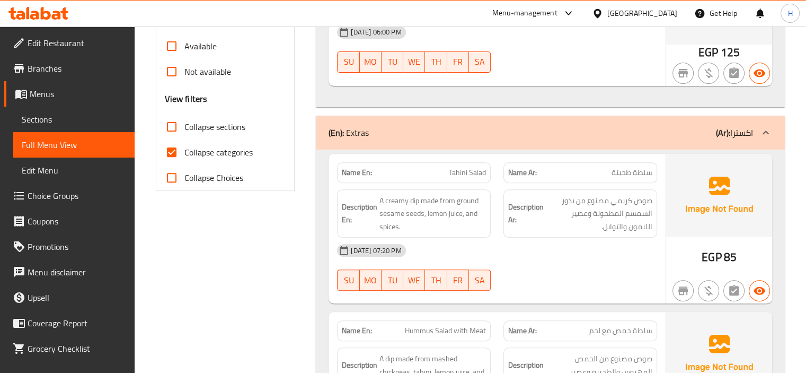
click at [169, 126] on input "Collapse sections" at bounding box center [171, 126] width 25 height 25
checkbox input "true"
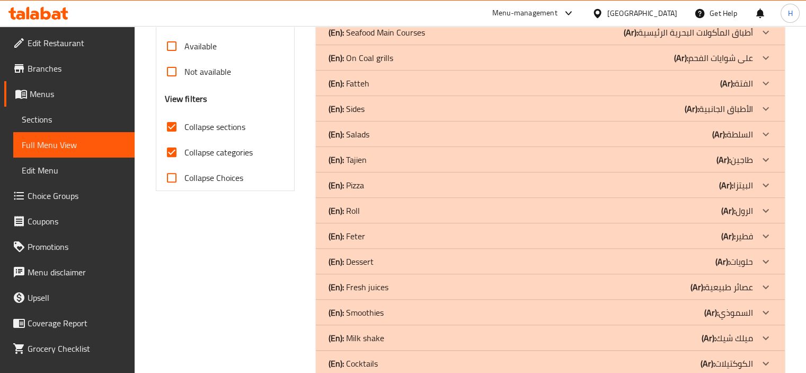
click at [172, 154] on input "Collapse categories" at bounding box center [171, 151] width 25 height 25
checkbox input "false"
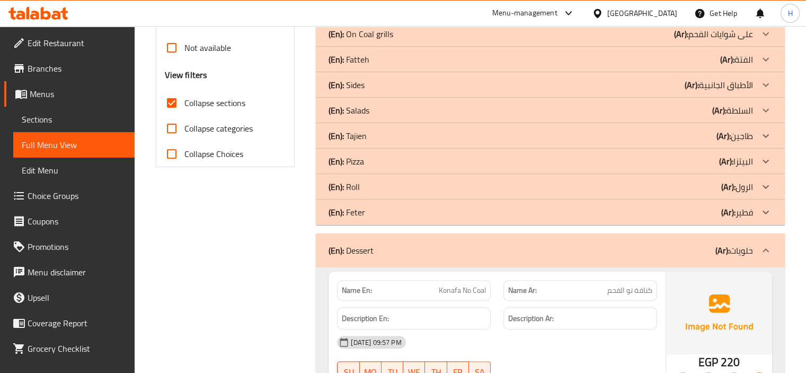
click at [476, 312] on div "Description En:" at bounding box center [414, 318] width 166 height 36
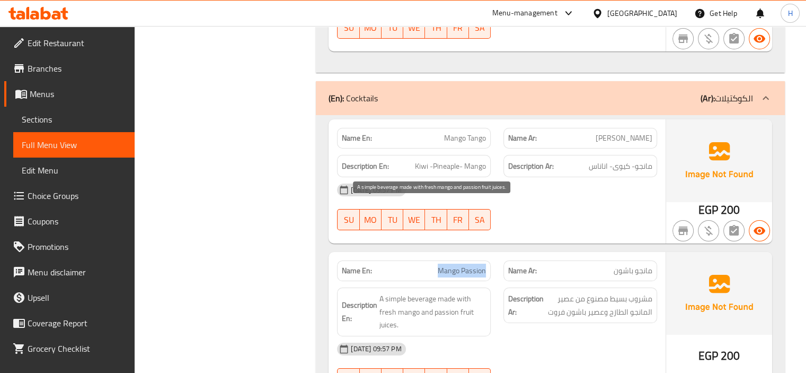
click at [447, 292] on span "A simple beverage made with fresh mango and passion fruit juices." at bounding box center [432, 311] width 107 height 39
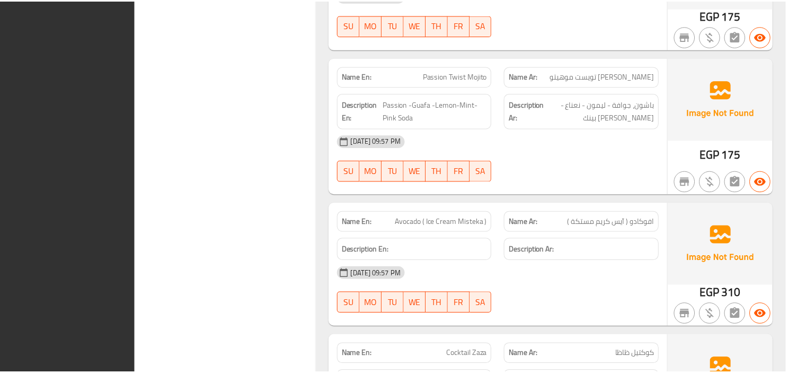
scroll to position [9379, 0]
